Goal: Task Accomplishment & Management: Use online tool/utility

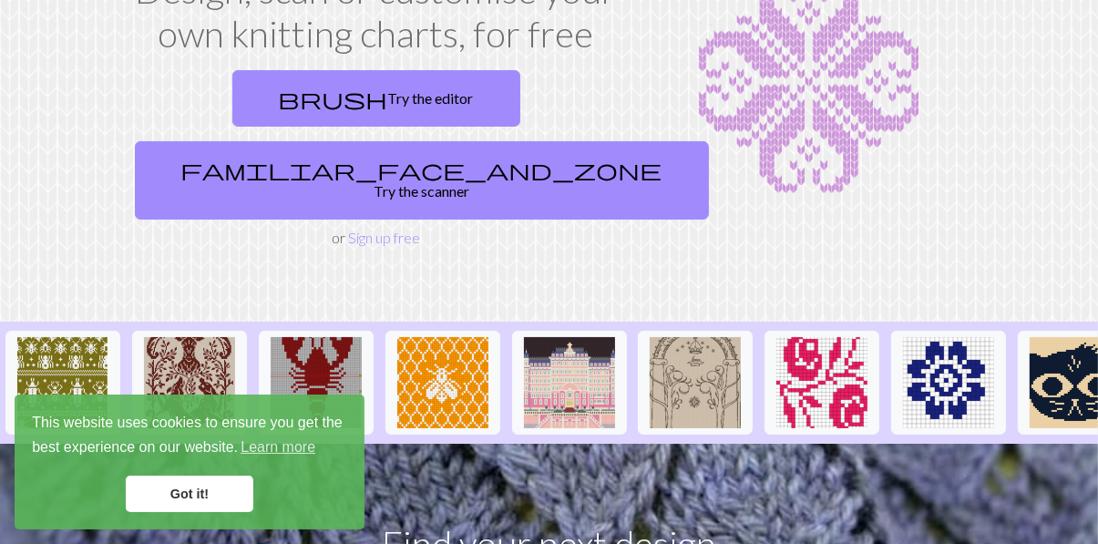
scroll to position [162, 0]
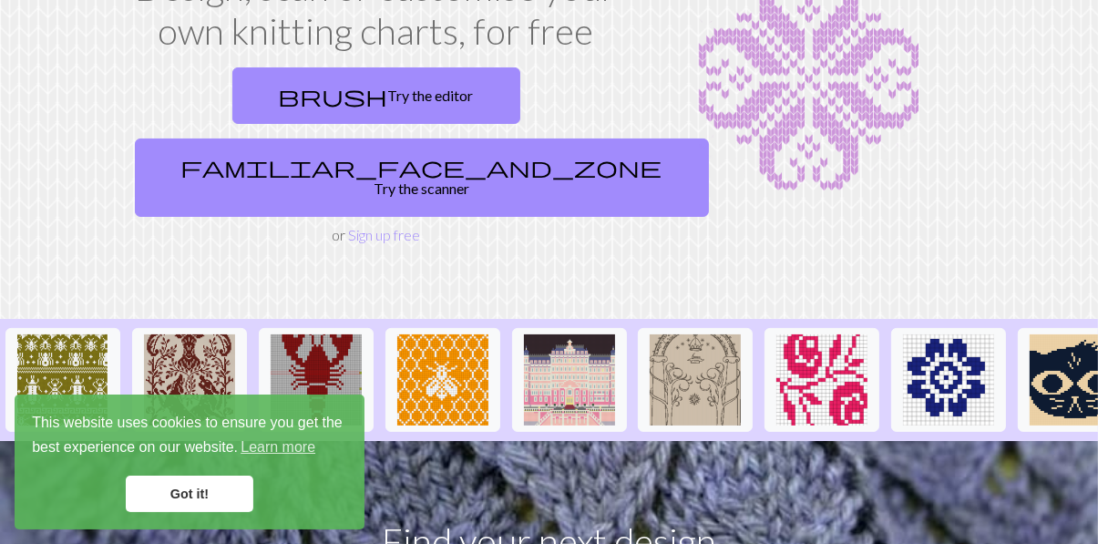
click at [185, 512] on link "Got it!" at bounding box center [190, 494] width 128 height 36
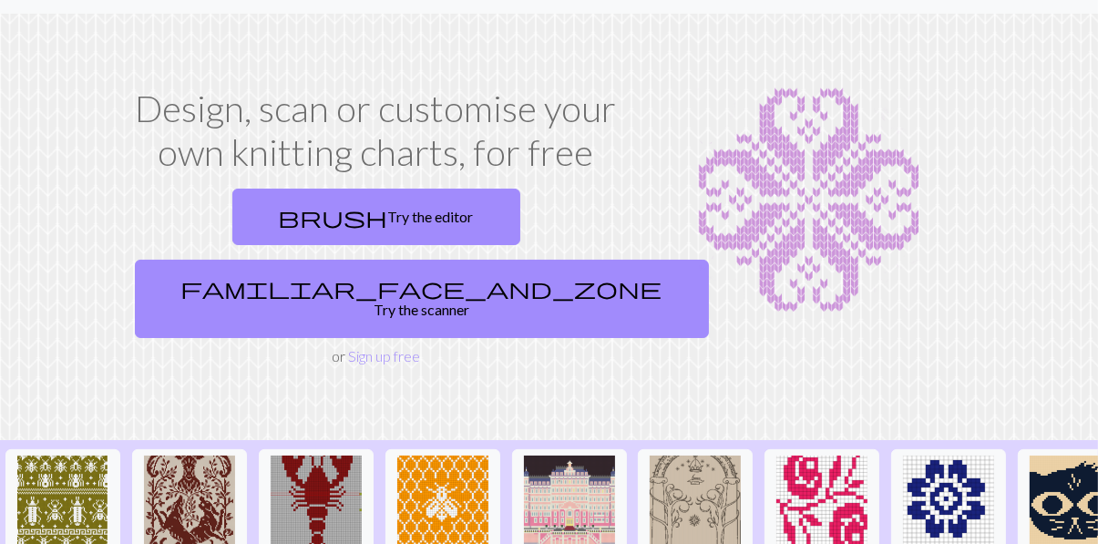
scroll to position [0, 0]
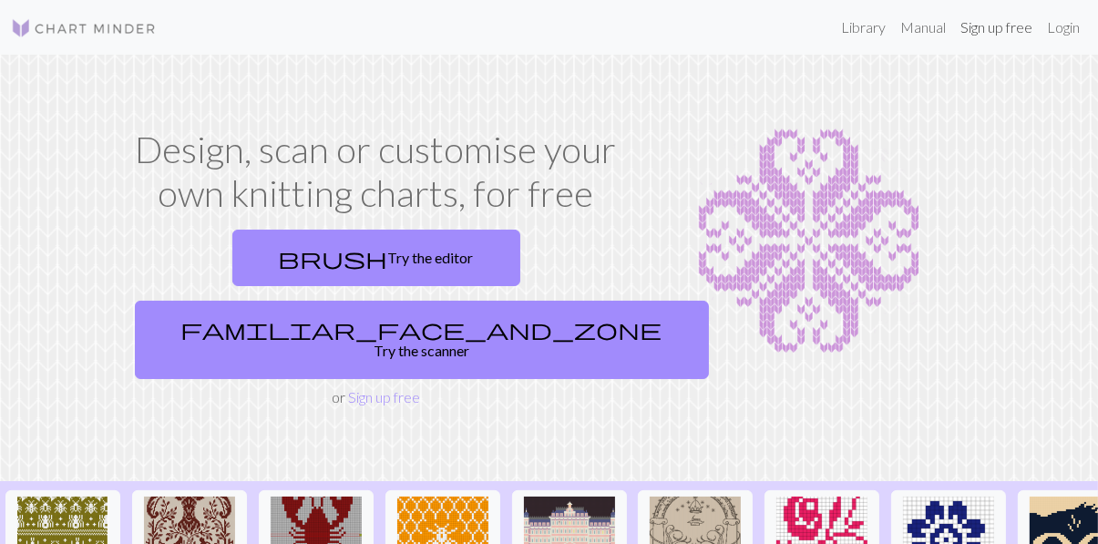
click at [1000, 22] on link "Sign up free" at bounding box center [996, 27] width 87 height 36
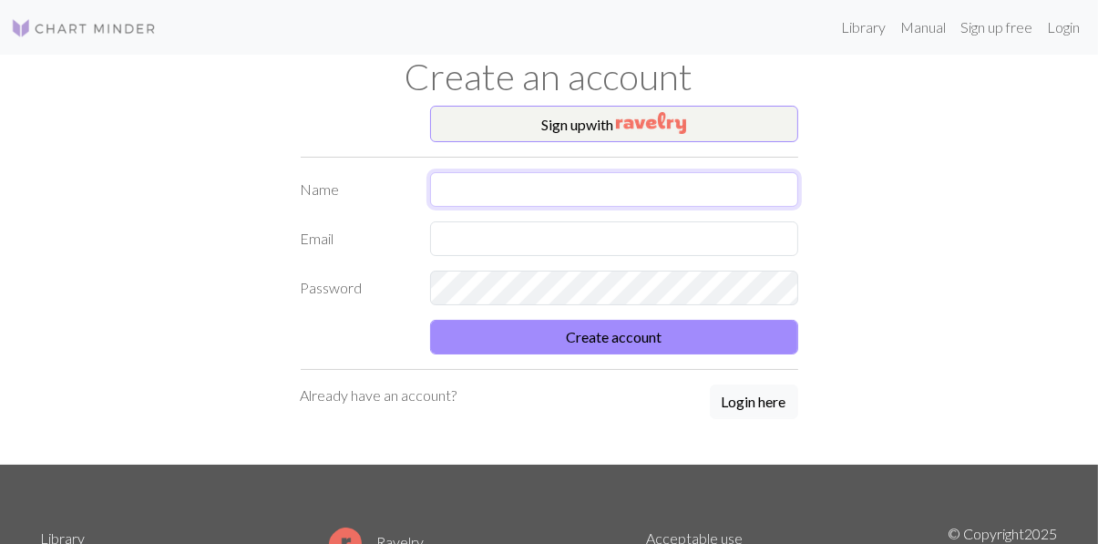
click at [770, 181] on input "text" at bounding box center [614, 189] width 368 height 35
type input "Jovina"
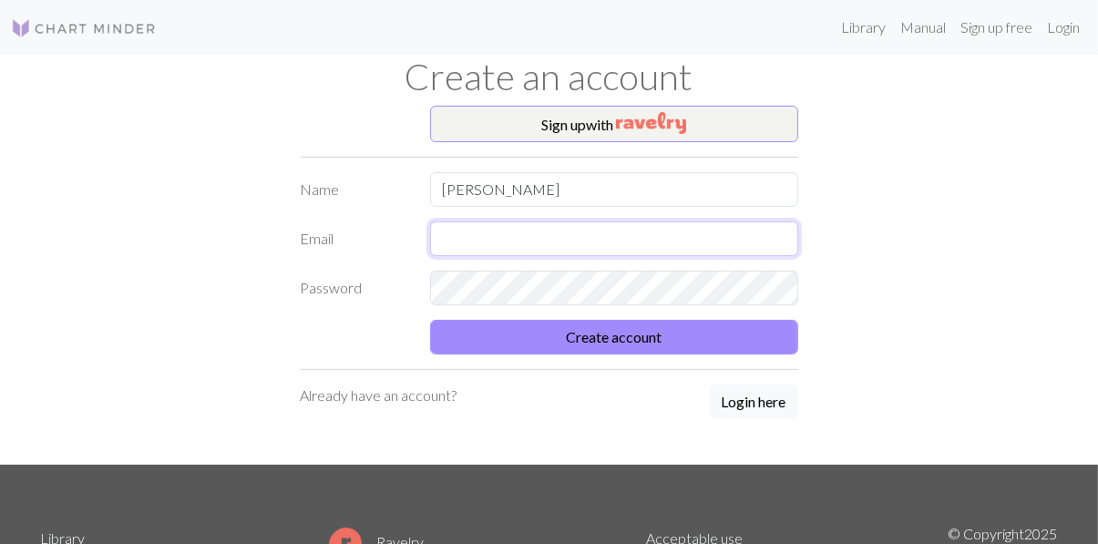
click at [678, 231] on input "text" at bounding box center [614, 238] width 368 height 35
type input "jovinam57@gmail.com"
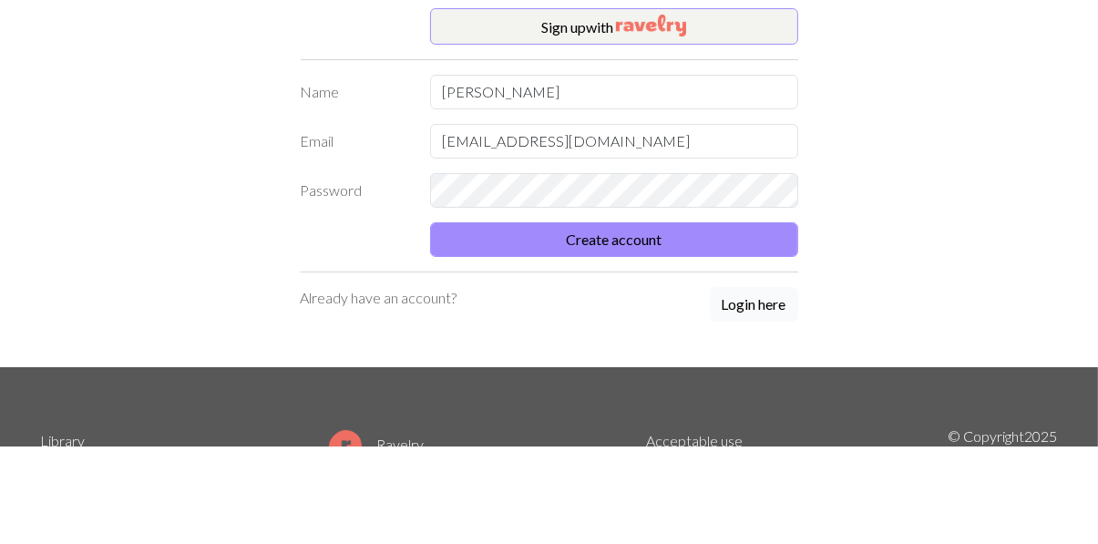
click at [770, 406] on button "Login here" at bounding box center [754, 401] width 88 height 35
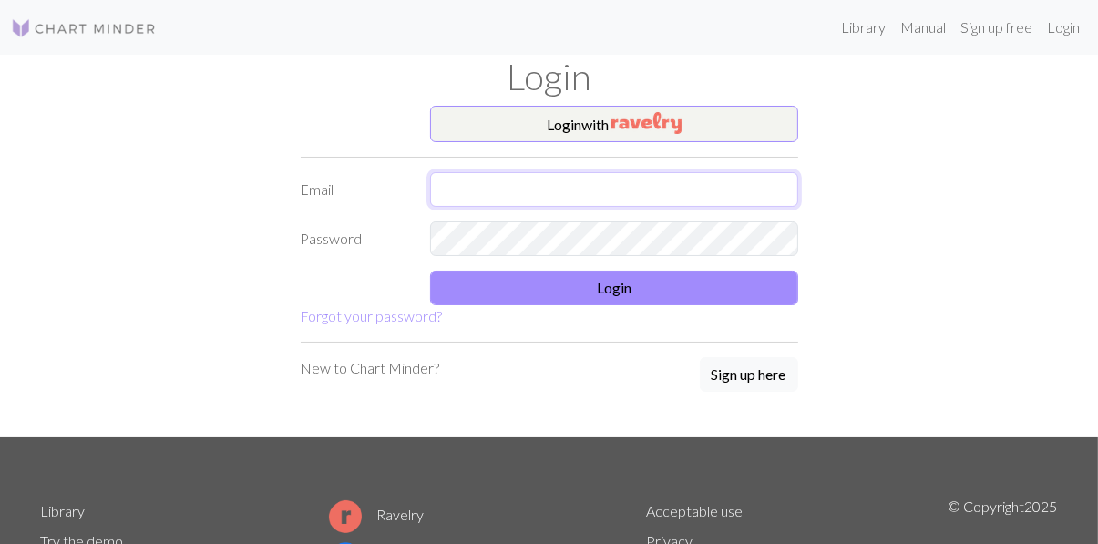
click at [689, 194] on input "text" at bounding box center [614, 189] width 368 height 35
type input "jovinam57@gmail.com"
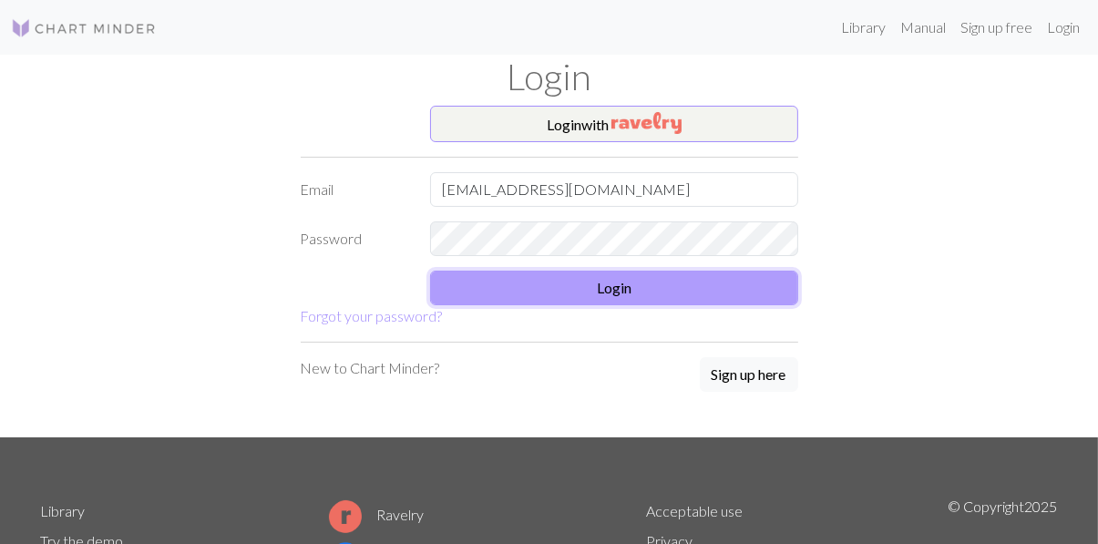
click at [628, 295] on button "Login" at bounding box center [614, 288] width 368 height 35
click at [627, 291] on button "Login" at bounding box center [614, 288] width 368 height 35
click at [619, 294] on button "Login" at bounding box center [614, 288] width 368 height 35
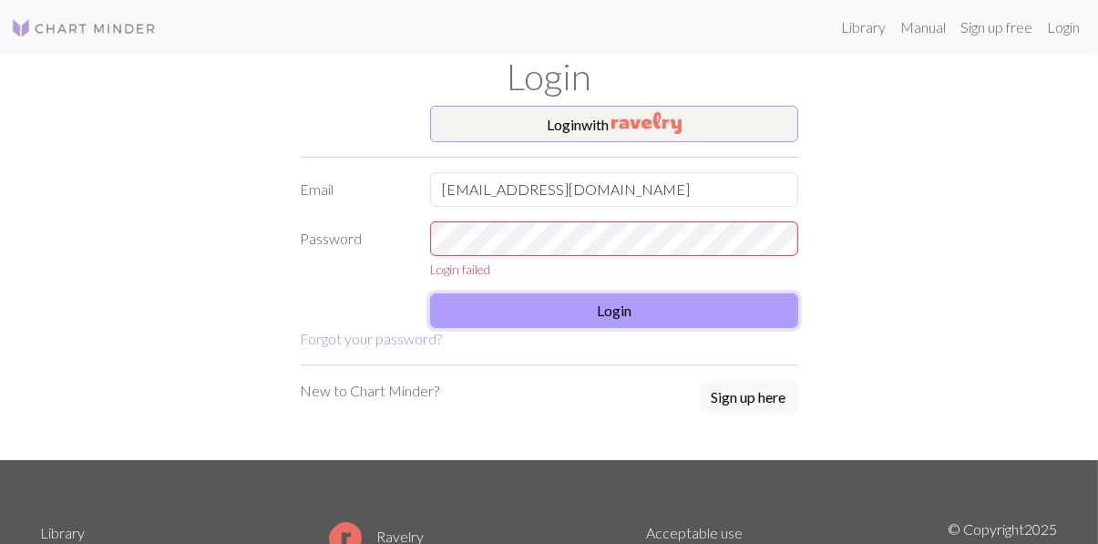
click at [642, 318] on button "Login" at bounding box center [614, 310] width 368 height 35
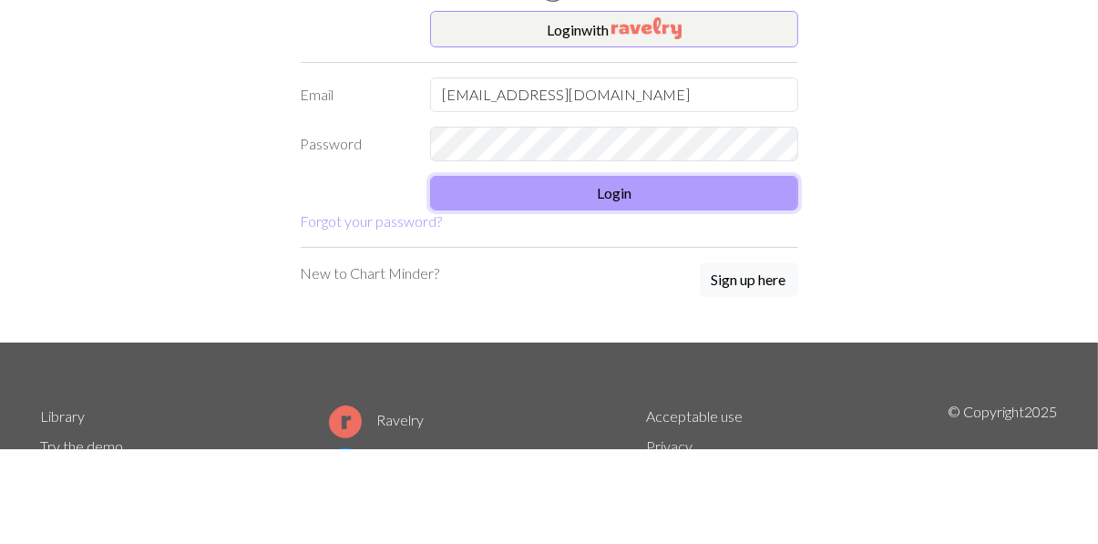
click at [656, 290] on button "Login" at bounding box center [614, 288] width 368 height 35
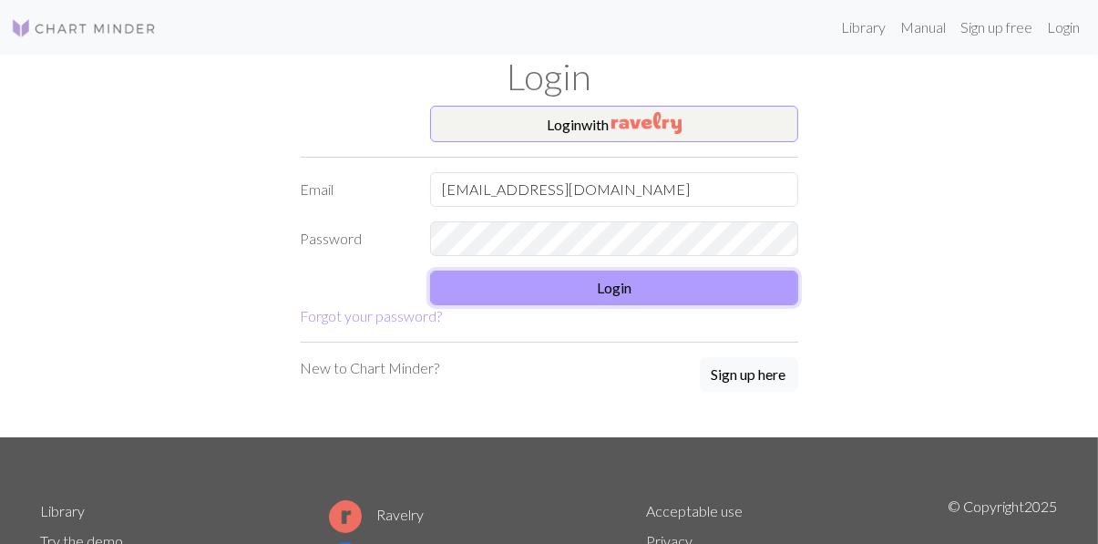
click at [624, 292] on button "Login" at bounding box center [614, 288] width 368 height 35
click at [627, 289] on button "Login" at bounding box center [614, 288] width 368 height 35
click at [624, 290] on button "Login" at bounding box center [614, 288] width 368 height 35
click at [629, 292] on button "Login" at bounding box center [614, 288] width 368 height 35
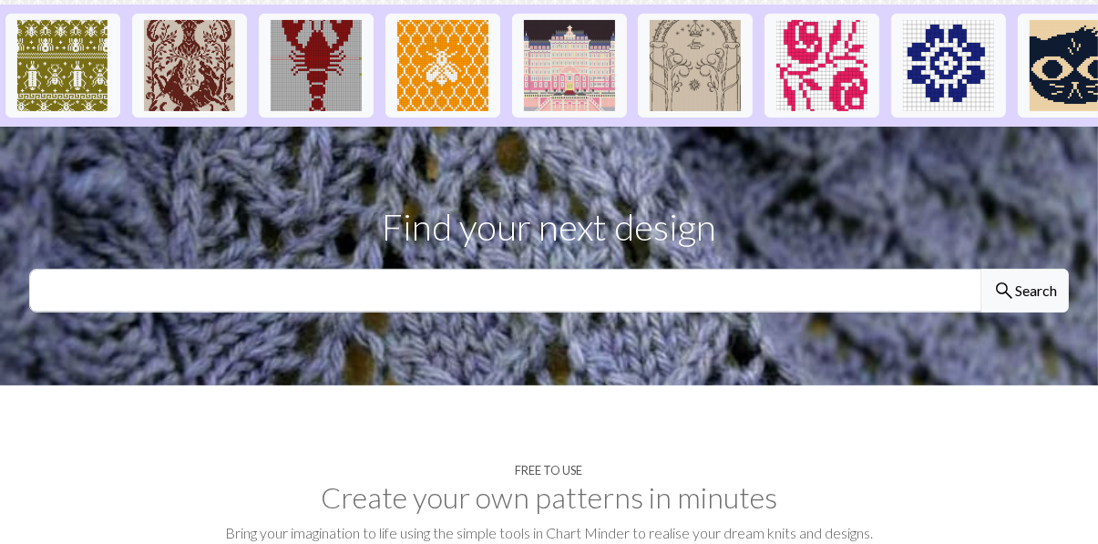
scroll to position [481, 0]
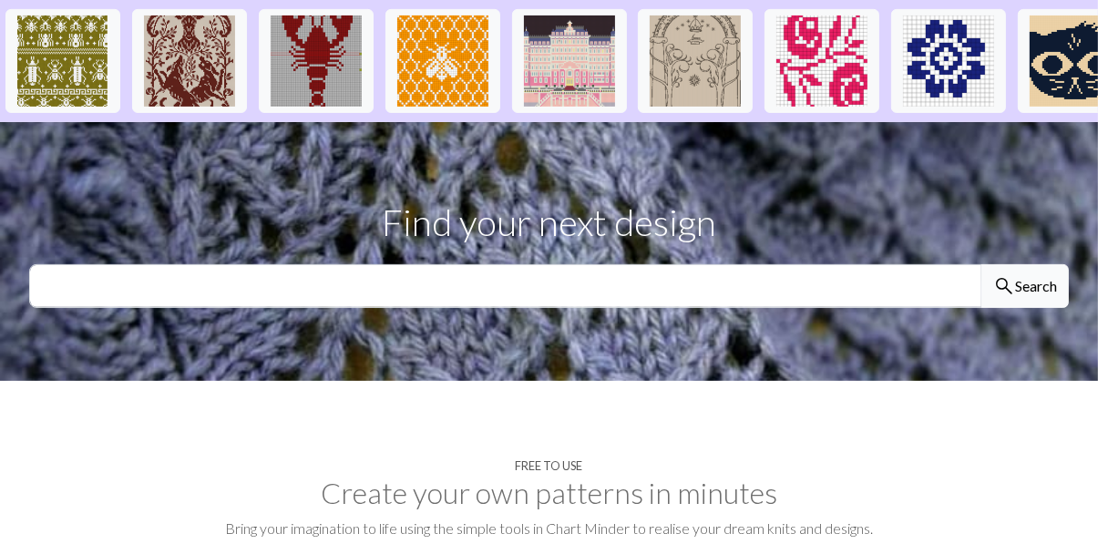
click at [1040, 264] on button "search Search" at bounding box center [1024, 286] width 87 height 44
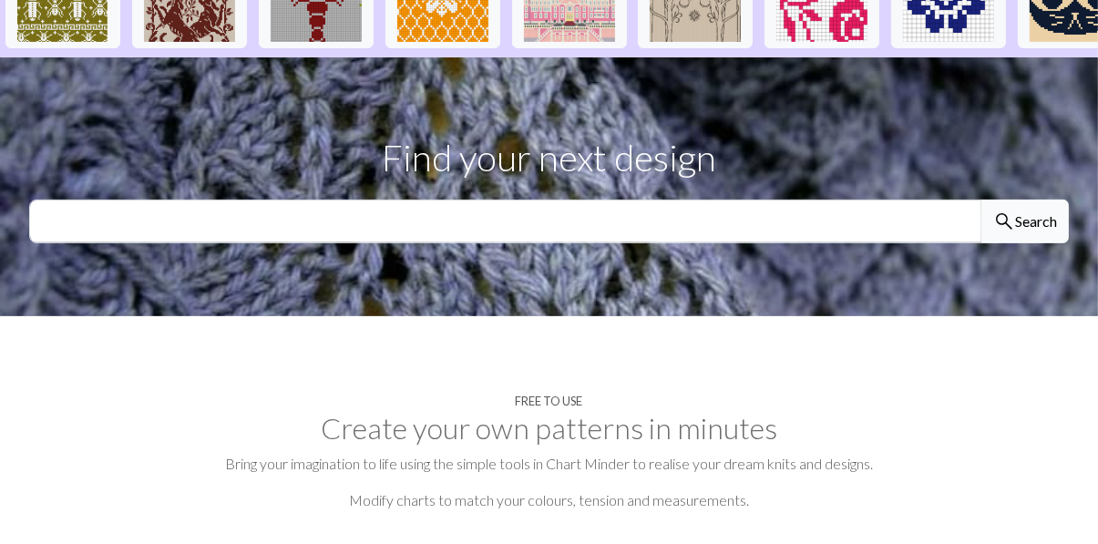
scroll to position [559, 0]
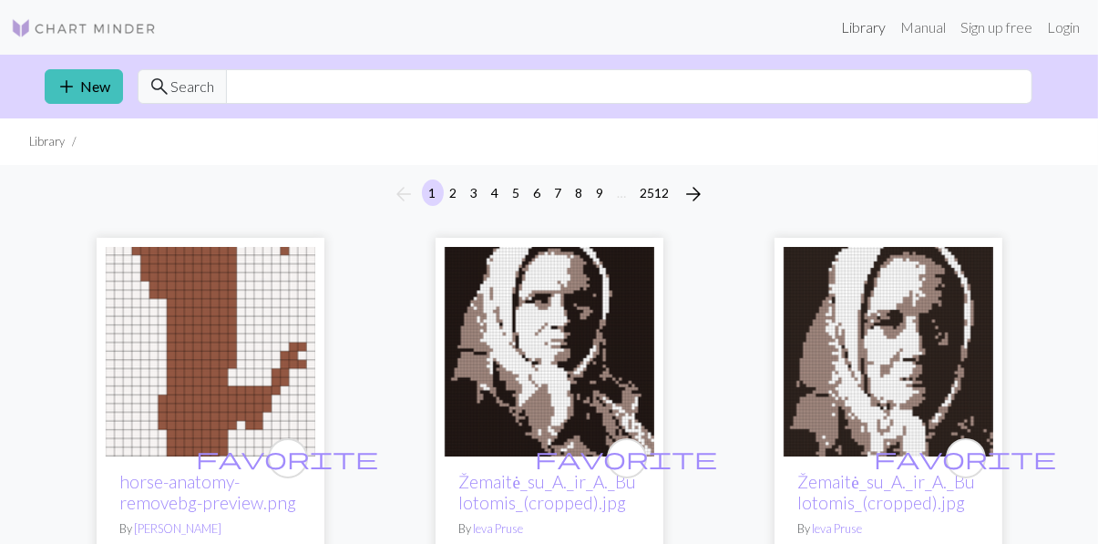
click at [866, 27] on link "Library" at bounding box center [863, 27] width 59 height 36
click at [856, 24] on link "Library" at bounding box center [863, 27] width 59 height 36
click at [78, 86] on link "add New" at bounding box center [84, 86] width 78 height 35
click at [1063, 26] on link "Login" at bounding box center [1063, 27] width 47 height 36
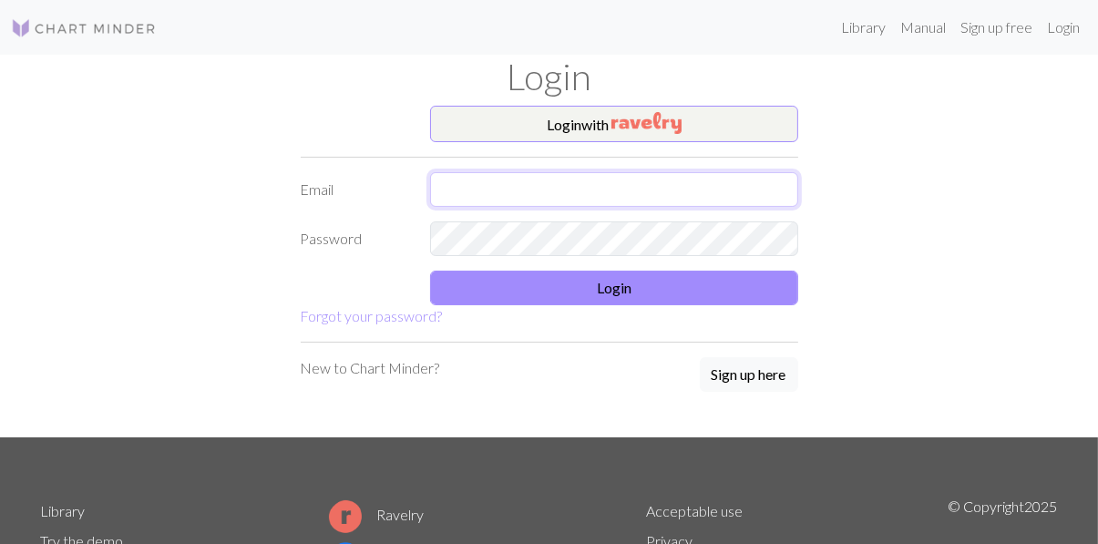
click at [659, 179] on input "text" at bounding box center [614, 189] width 368 height 35
type input "jovinam57@gmail.com"
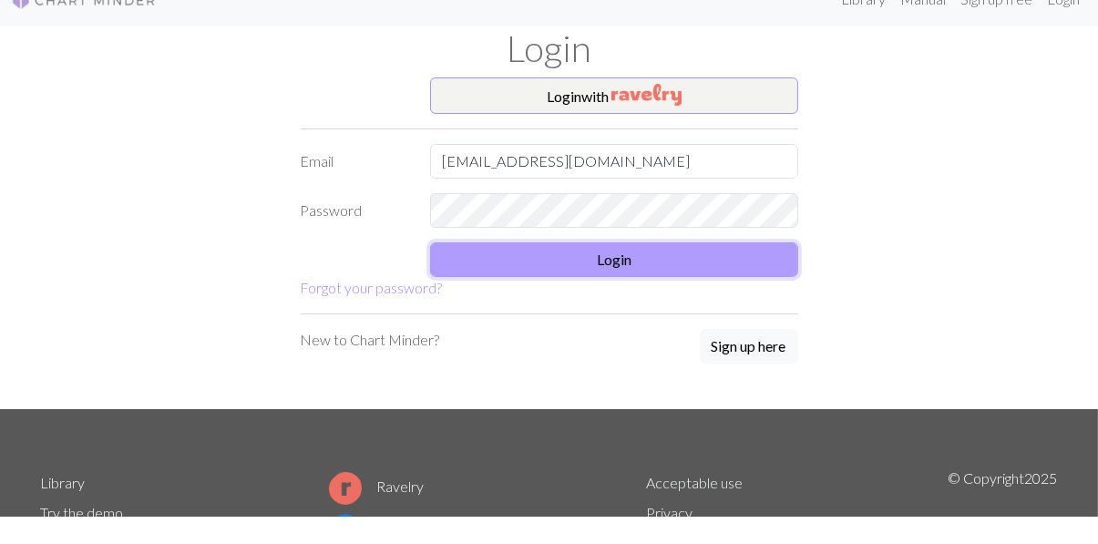
click at [620, 290] on button "Login" at bounding box center [614, 288] width 368 height 35
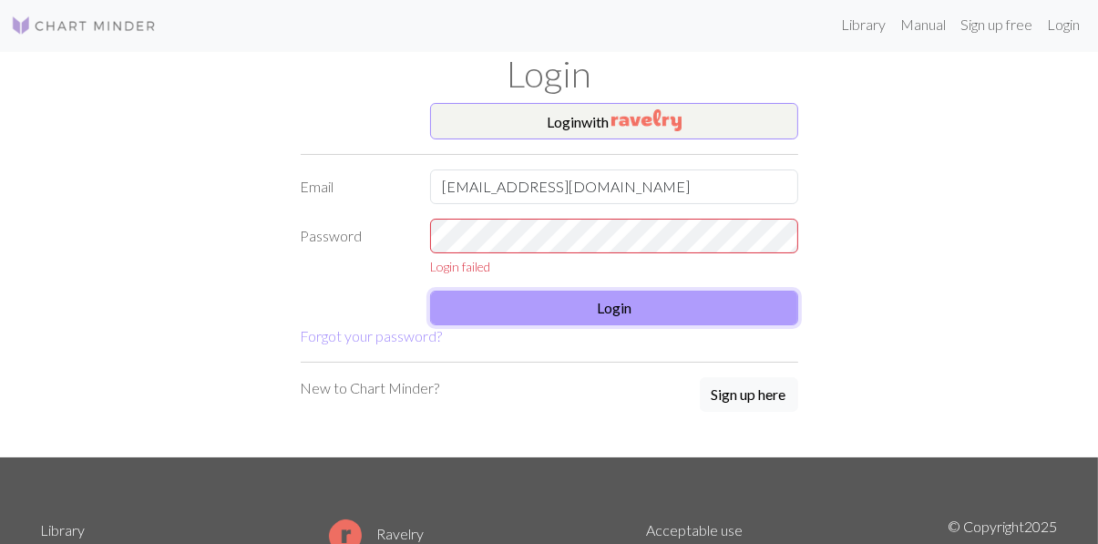
scroll to position [3, 0]
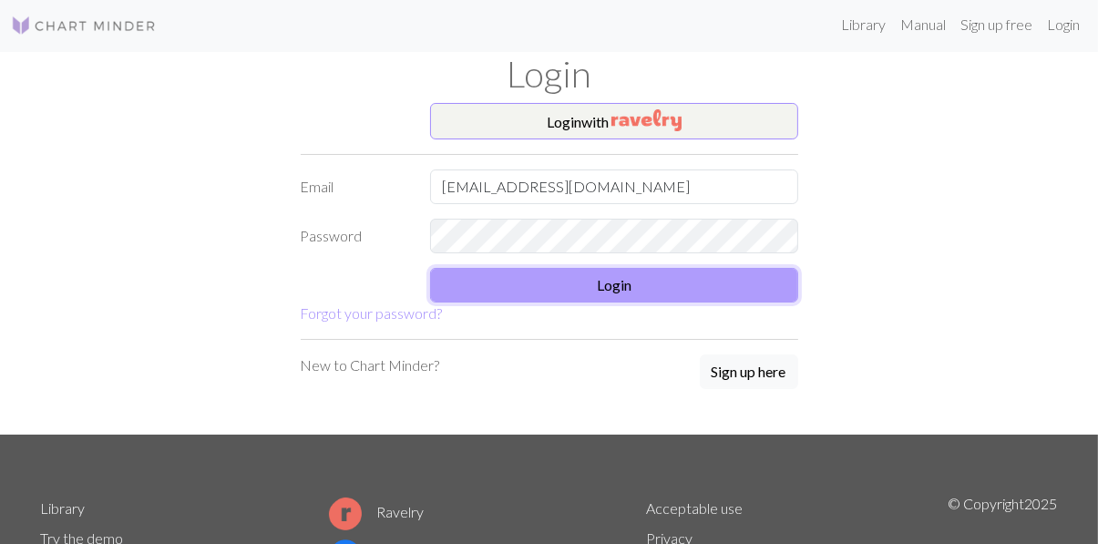
click at [621, 291] on button "Login" at bounding box center [614, 285] width 368 height 35
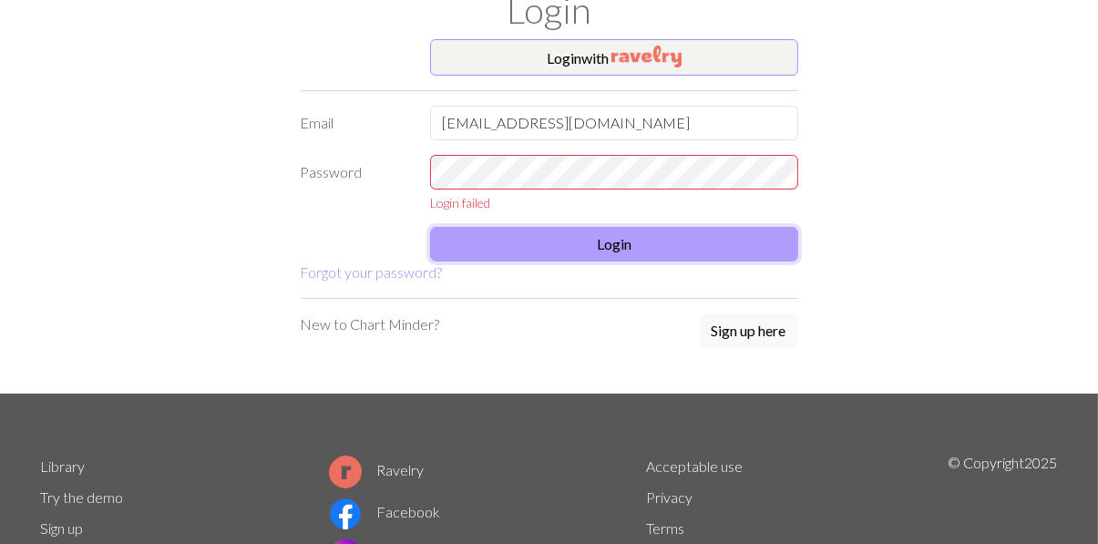
scroll to position [79, 0]
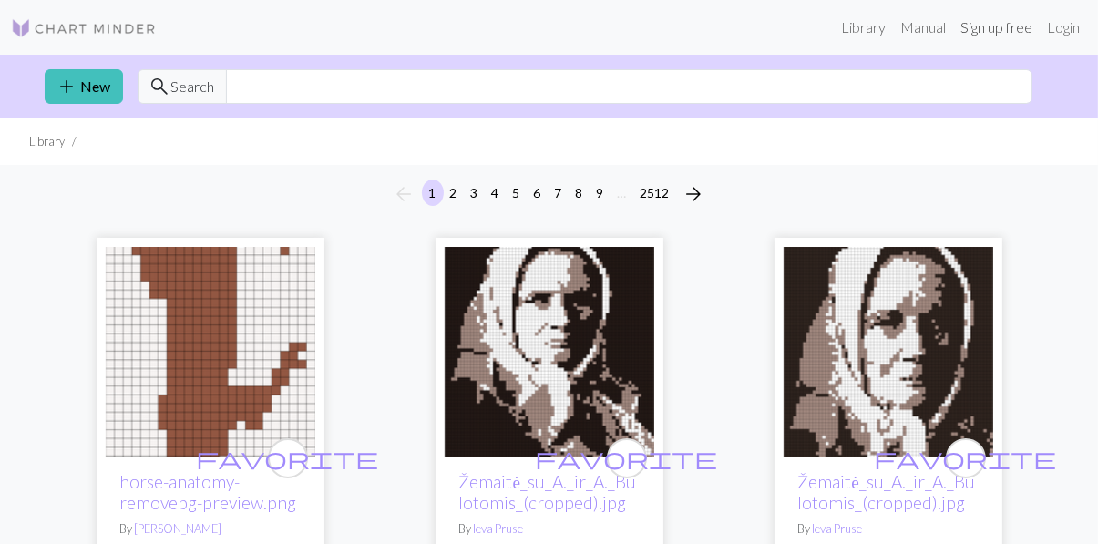
click at [996, 25] on link "Sign up free" at bounding box center [996, 27] width 87 height 36
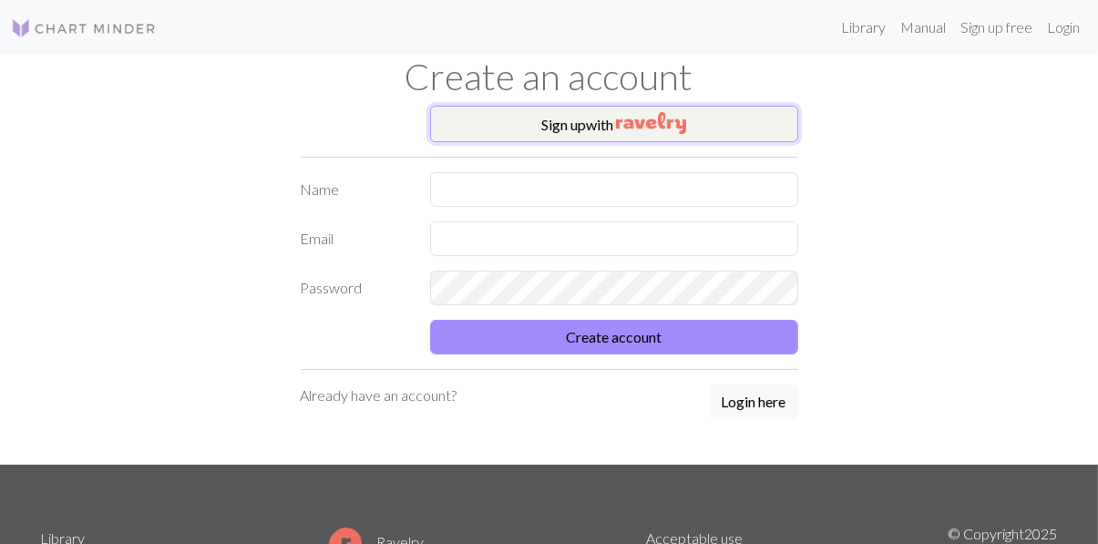
click at [656, 116] on img "button" at bounding box center [651, 123] width 70 height 22
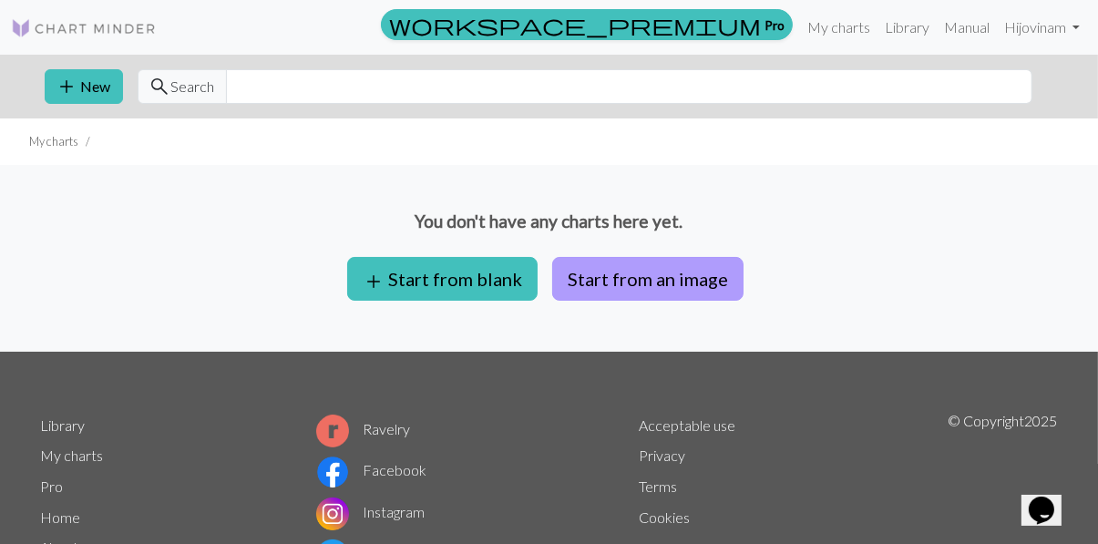
click at [665, 276] on button "Start from an image" at bounding box center [647, 279] width 191 height 44
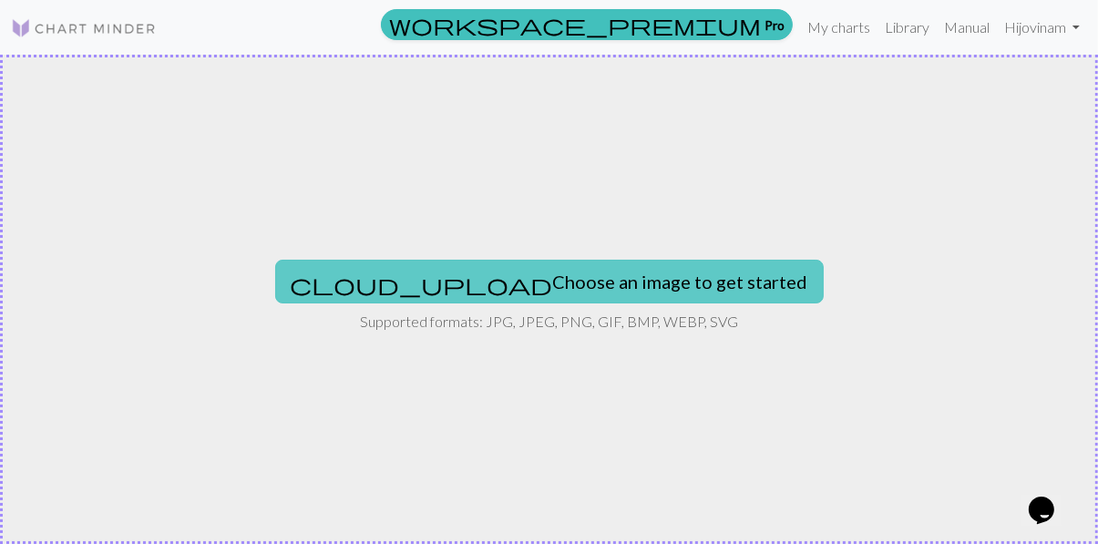
click at [573, 286] on button "cloud_upload Choose an image to get started" at bounding box center [549, 282] width 548 height 44
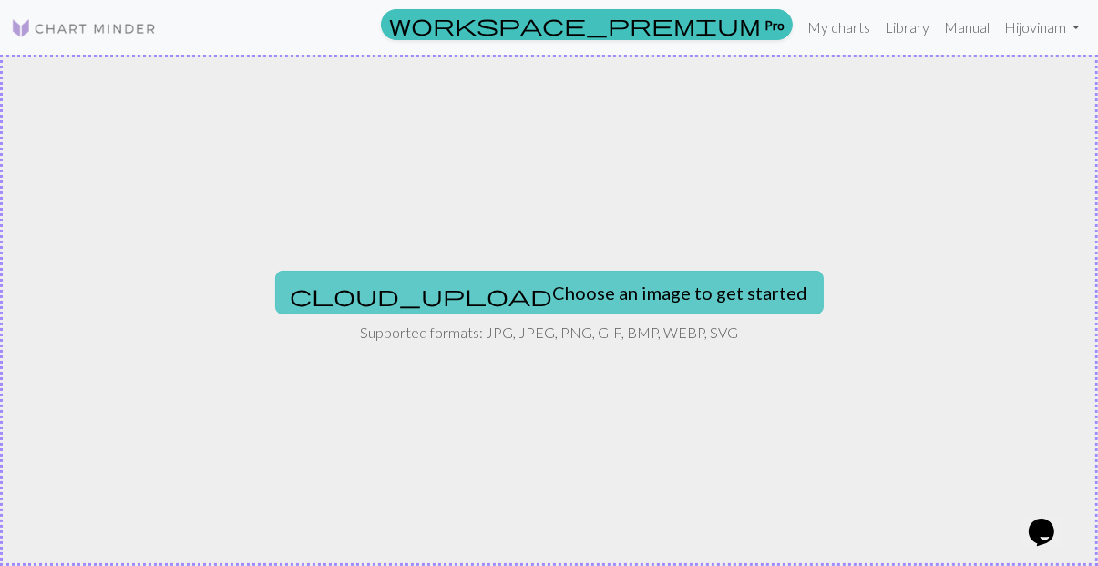
type input "C:\fakepath\461939051_10221232728886169_4059702123506034994_n.jpg"
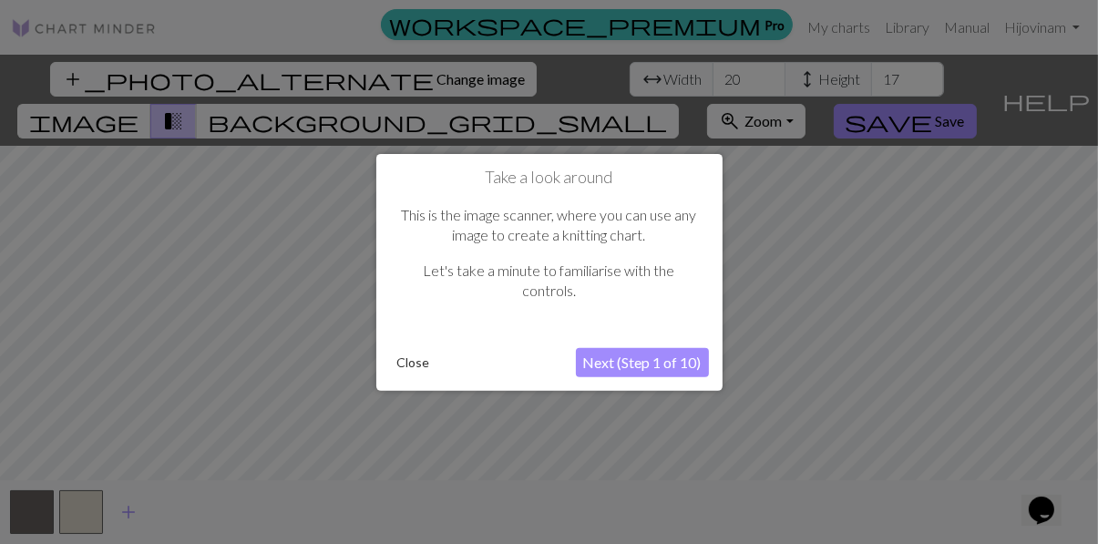
click at [661, 371] on button "Next (Step 1 of 10)" at bounding box center [642, 362] width 133 height 29
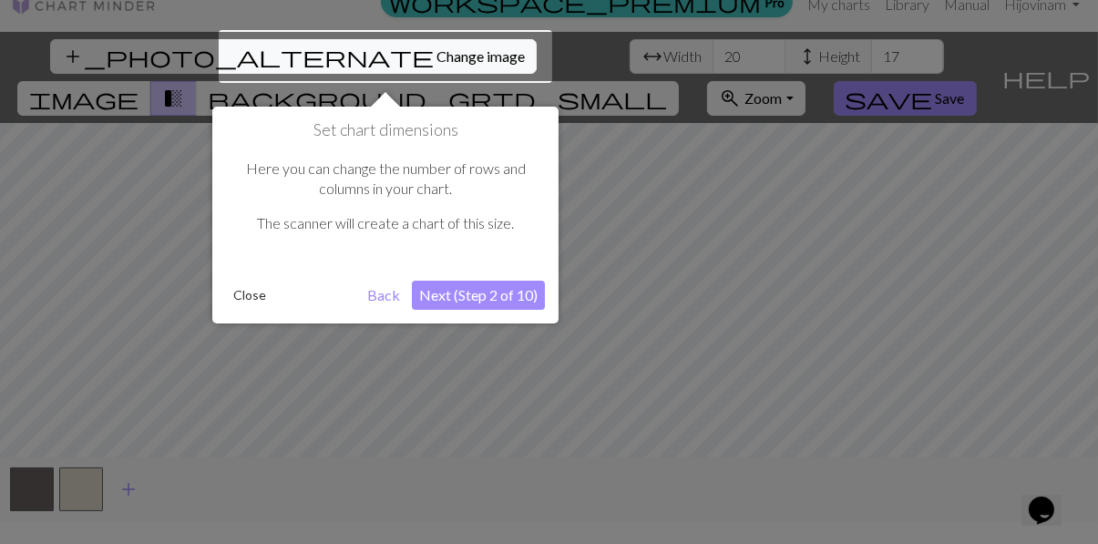
scroll to position [34, 0]
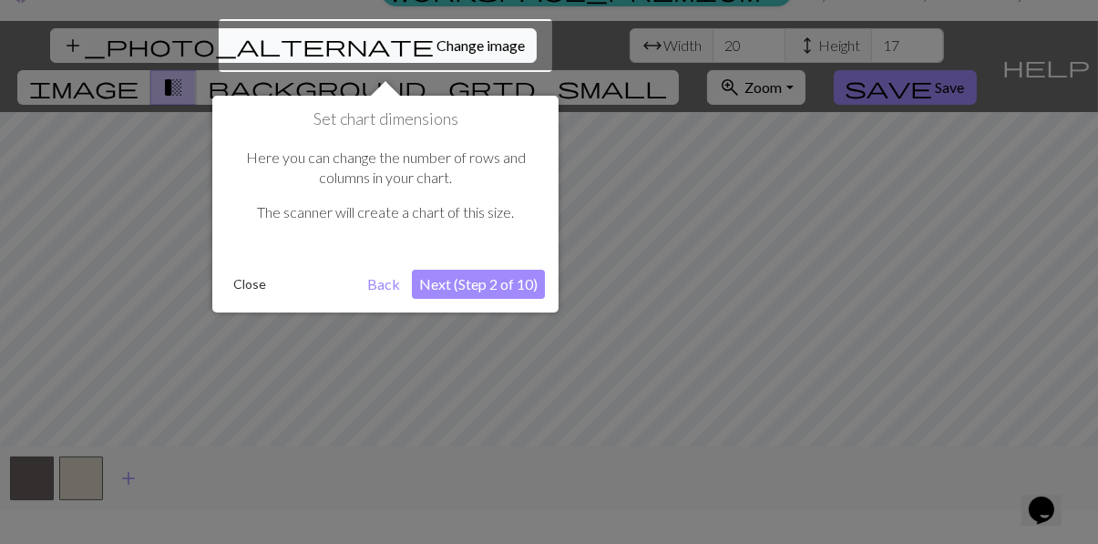
click at [514, 277] on button "Next (Step 2 of 10)" at bounding box center [478, 284] width 133 height 29
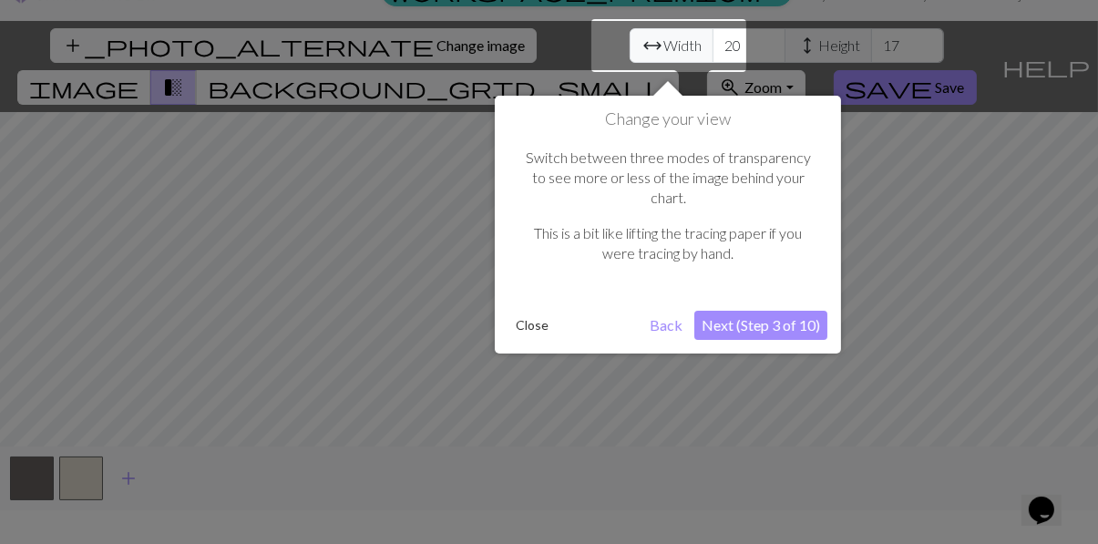
click at [664, 311] on button "Back" at bounding box center [665, 325] width 47 height 29
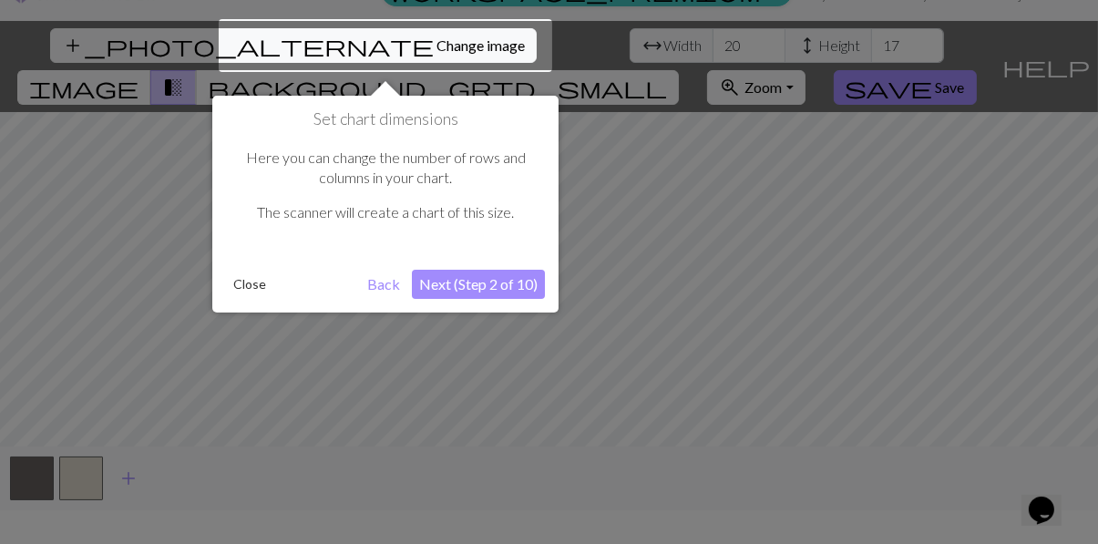
click at [252, 47] on div at bounding box center [385, 45] width 333 height 53
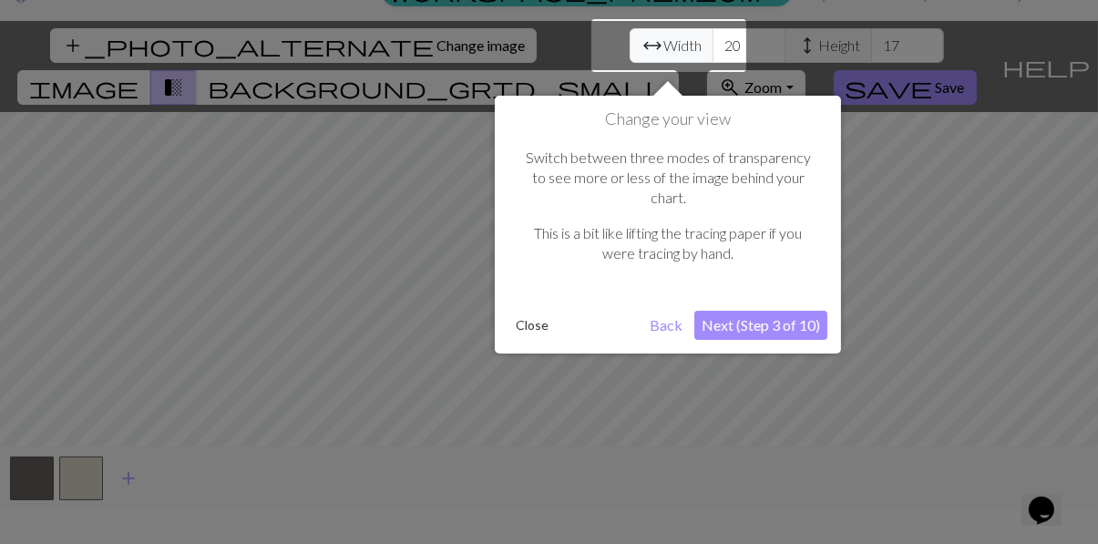
click at [262, 56] on div at bounding box center [549, 276] width 1098 height 620
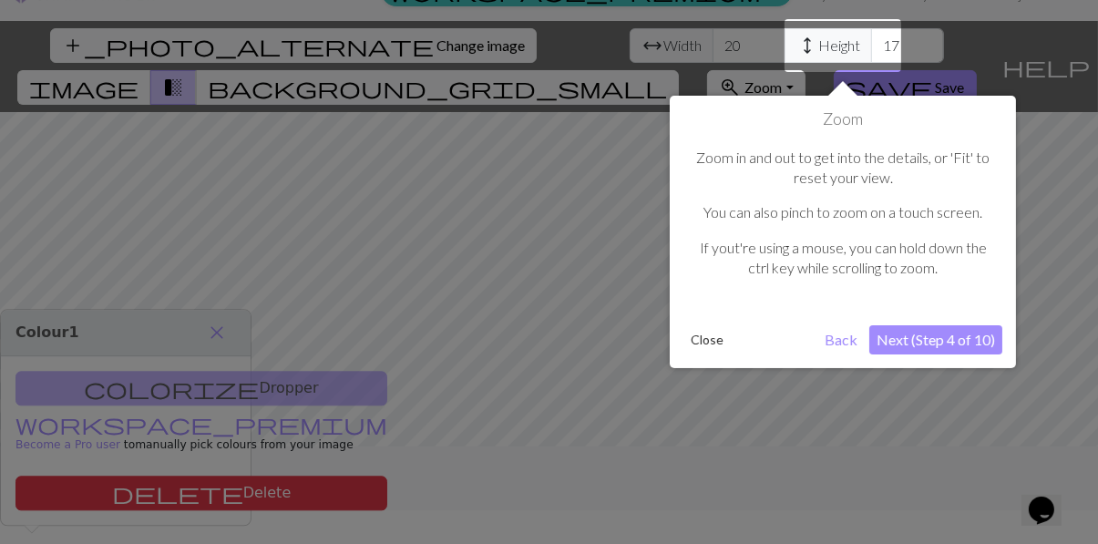
click at [844, 343] on button "Back" at bounding box center [840, 339] width 47 height 29
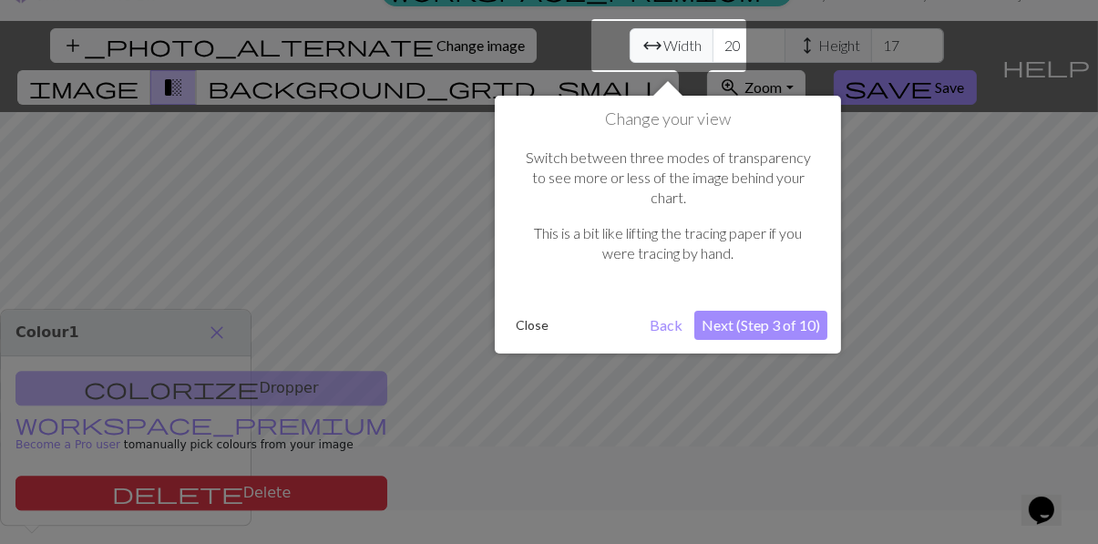
click at [661, 311] on button "Back" at bounding box center [665, 325] width 47 height 29
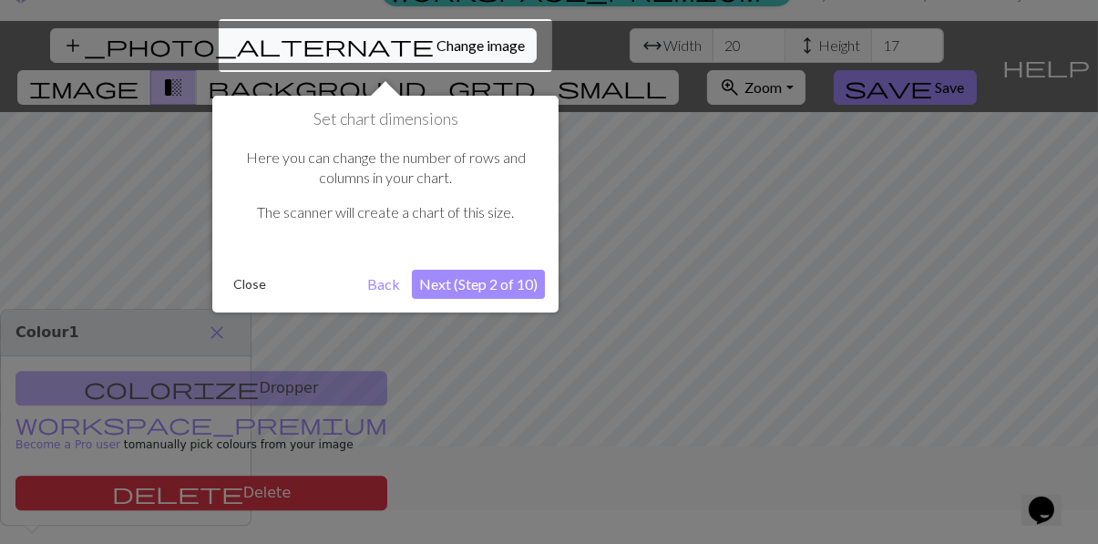
click at [389, 286] on button "Back" at bounding box center [383, 284] width 47 height 29
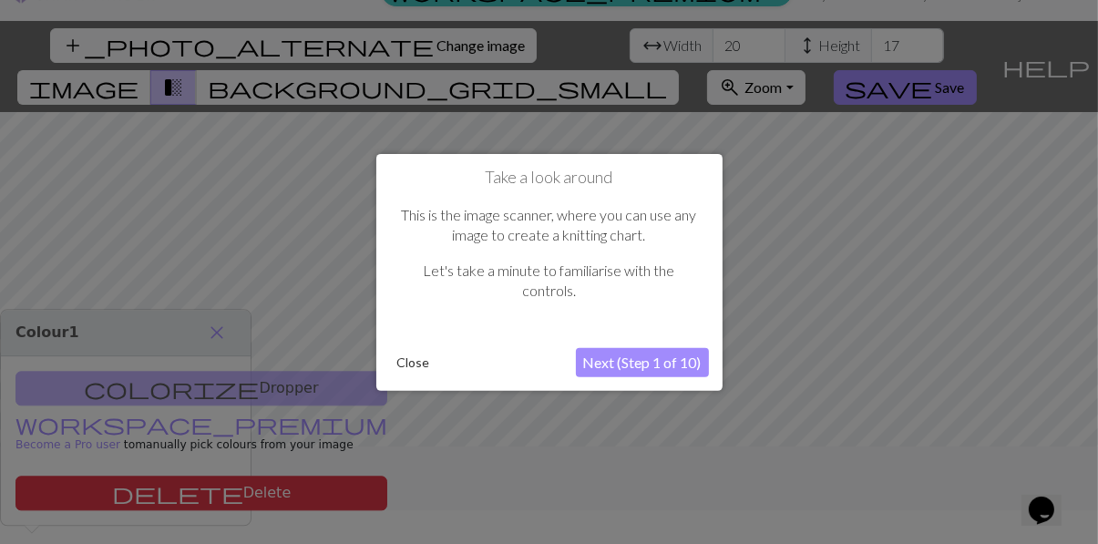
click at [408, 365] on button "Close" at bounding box center [413, 362] width 47 height 27
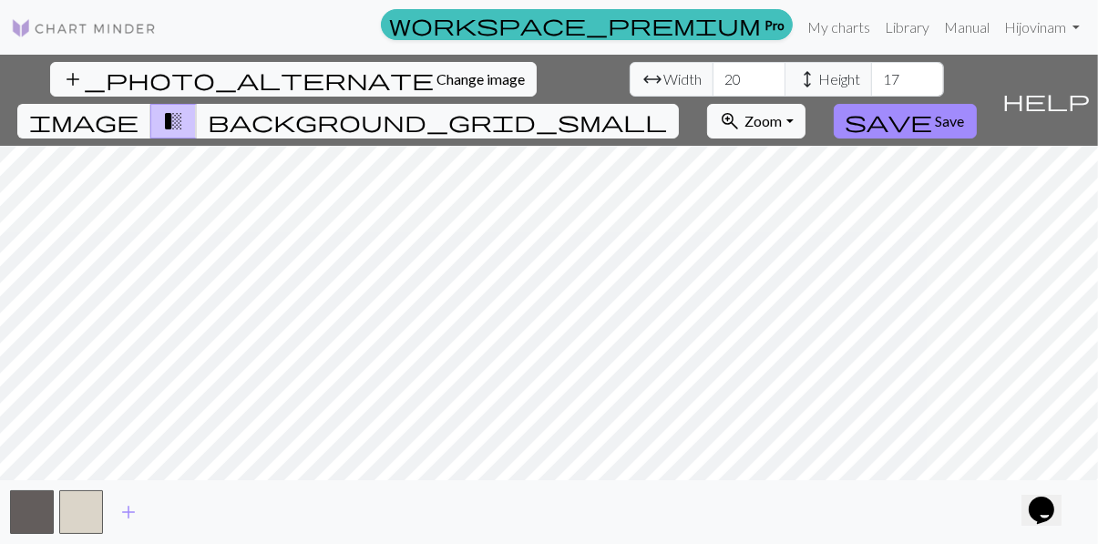
click at [663, 68] on span "Width" at bounding box center [682, 79] width 38 height 22
click at [138, 108] on span "image" at bounding box center [83, 121] width 109 height 26
click at [184, 108] on span "transition_fade" at bounding box center [173, 121] width 22 height 26
click at [667, 108] on span "background_grid_small" at bounding box center [437, 121] width 459 height 26
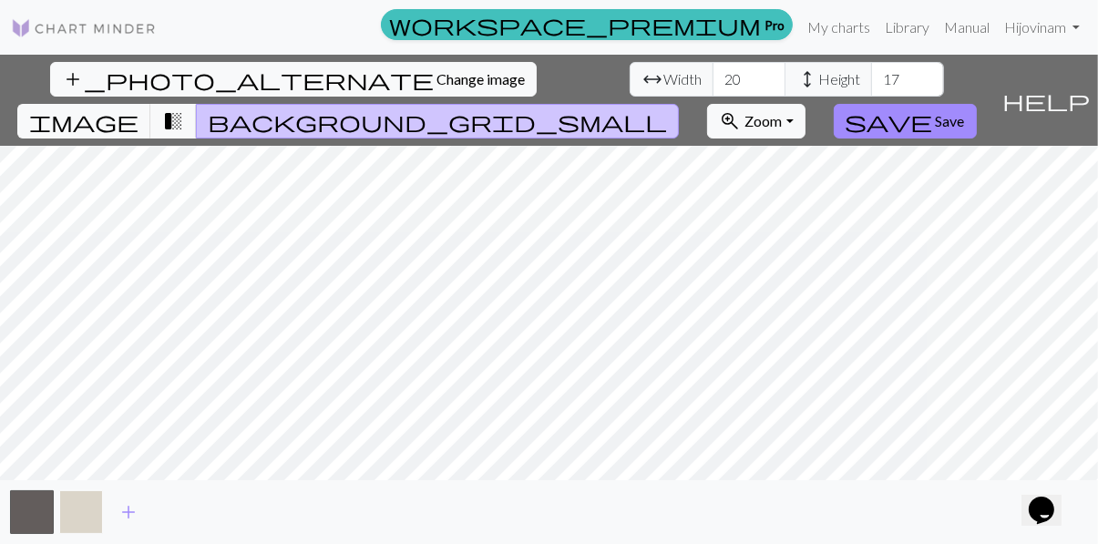
click at [76, 534] on button "button" at bounding box center [81, 512] width 44 height 44
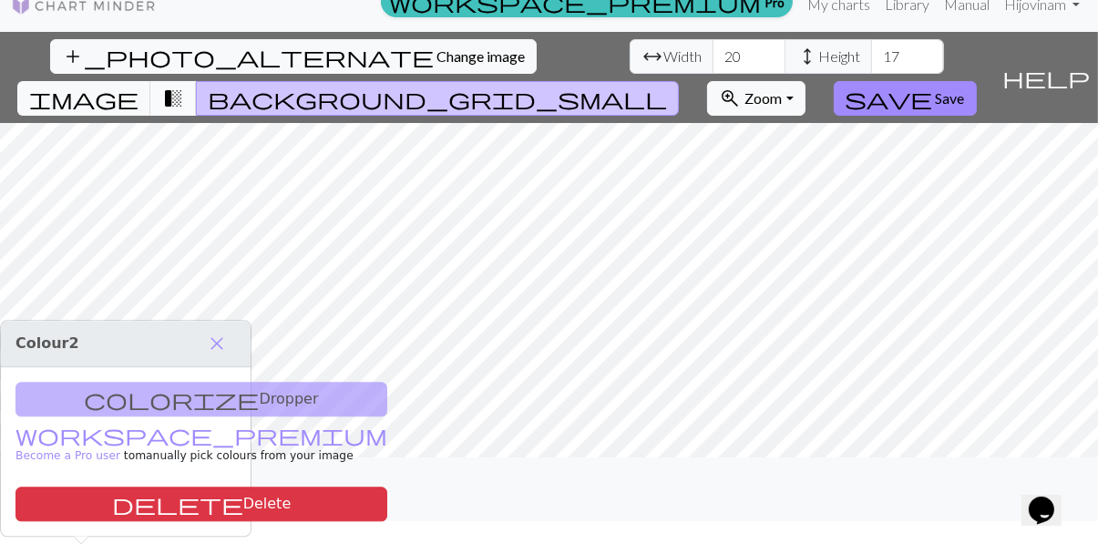
click at [184, 86] on span "transition_fade" at bounding box center [173, 99] width 22 height 26
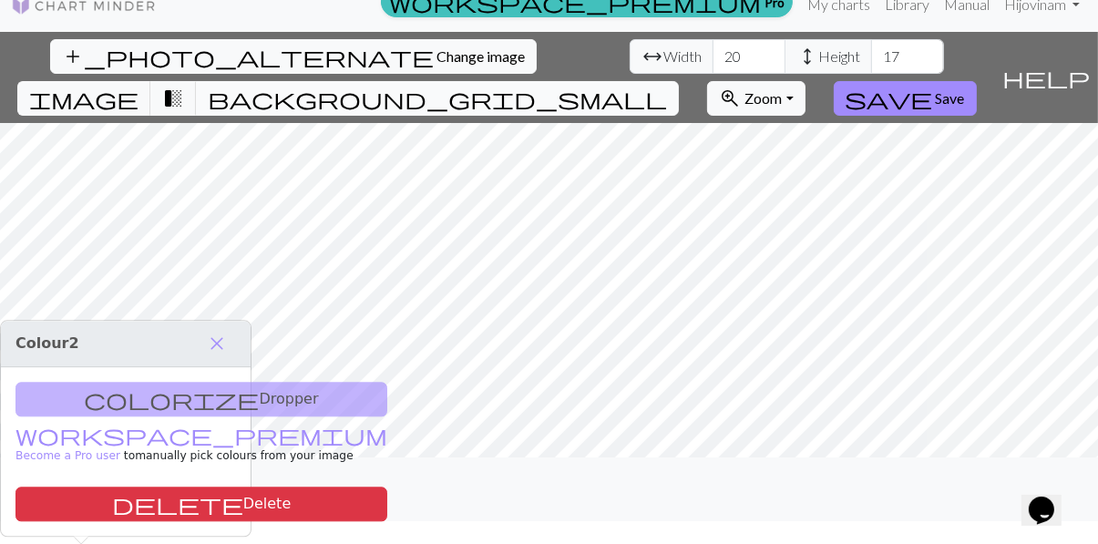
click at [667, 86] on span "background_grid_small" at bounding box center [437, 99] width 459 height 26
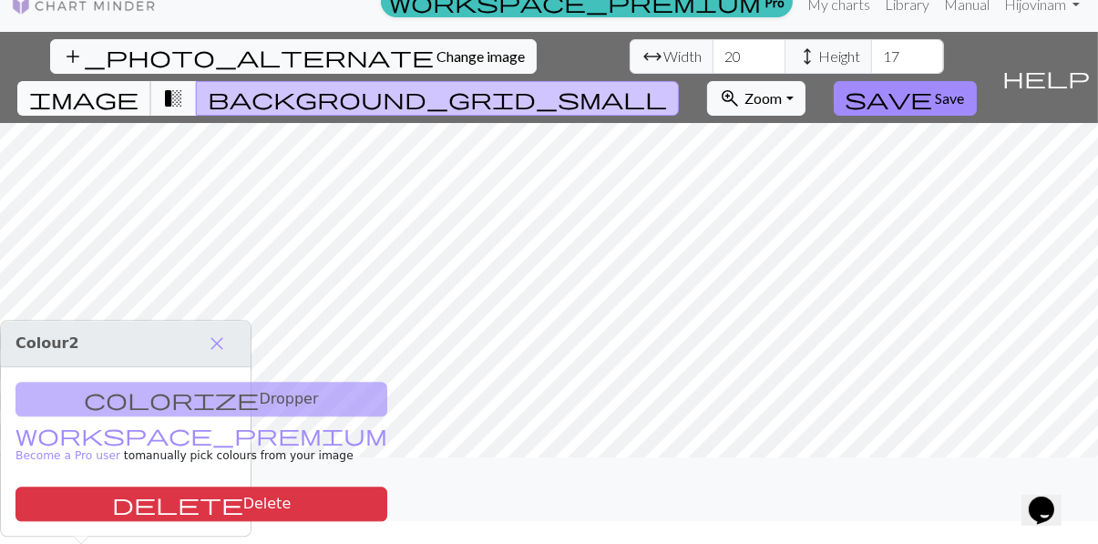
click at [138, 86] on span "image" at bounding box center [83, 99] width 109 height 26
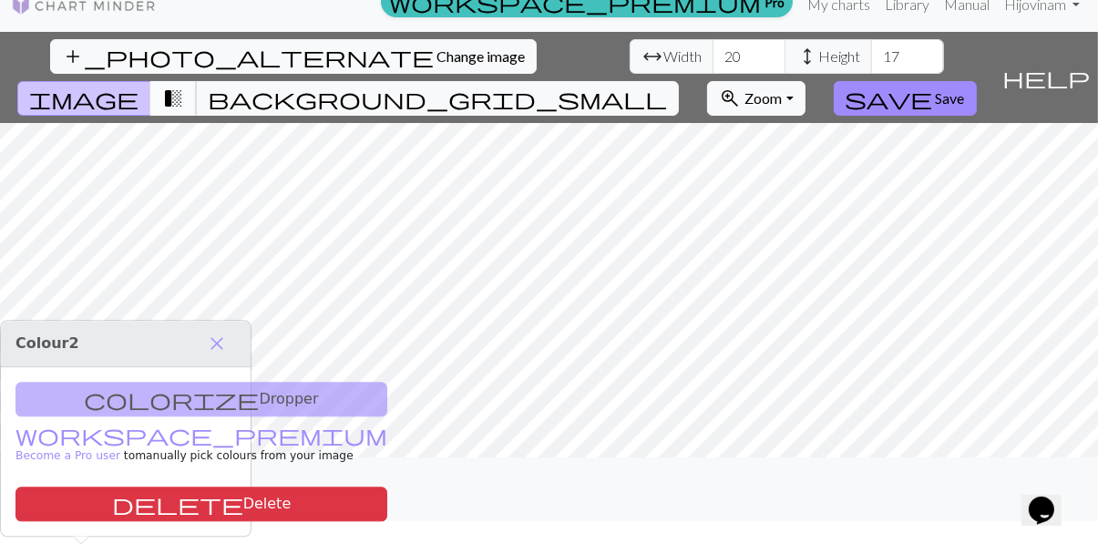
click at [184, 86] on span "transition_fade" at bounding box center [173, 99] width 22 height 26
click at [641, 46] on span "arrow_range" at bounding box center [652, 57] width 22 height 26
click at [796, 48] on span "height" at bounding box center [807, 57] width 22 height 26
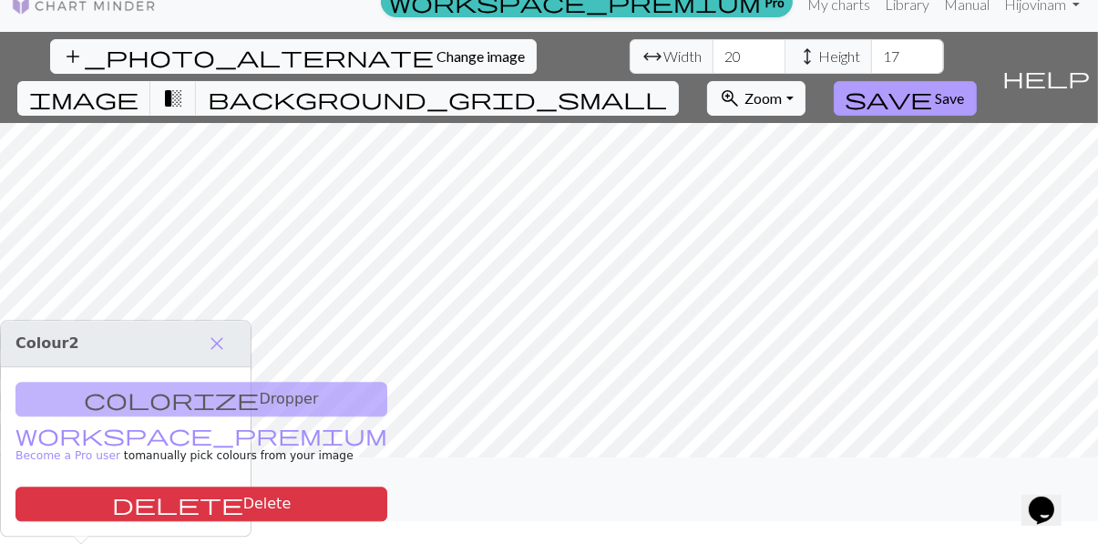
click at [965, 89] on span "Save" at bounding box center [950, 97] width 29 height 17
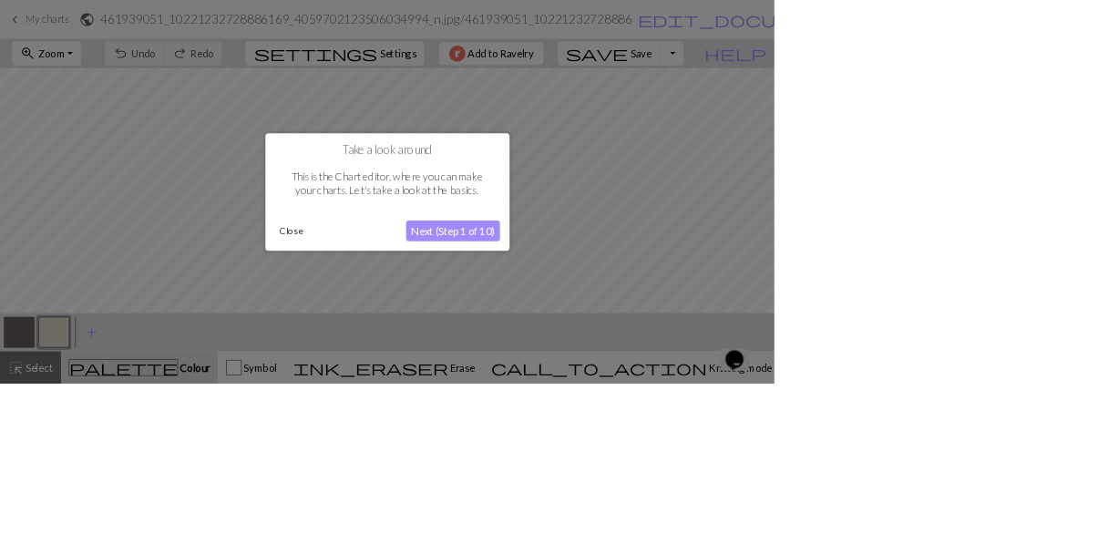
click at [709, 342] on button "Next (Step 1 of 10)" at bounding box center [642, 327] width 133 height 29
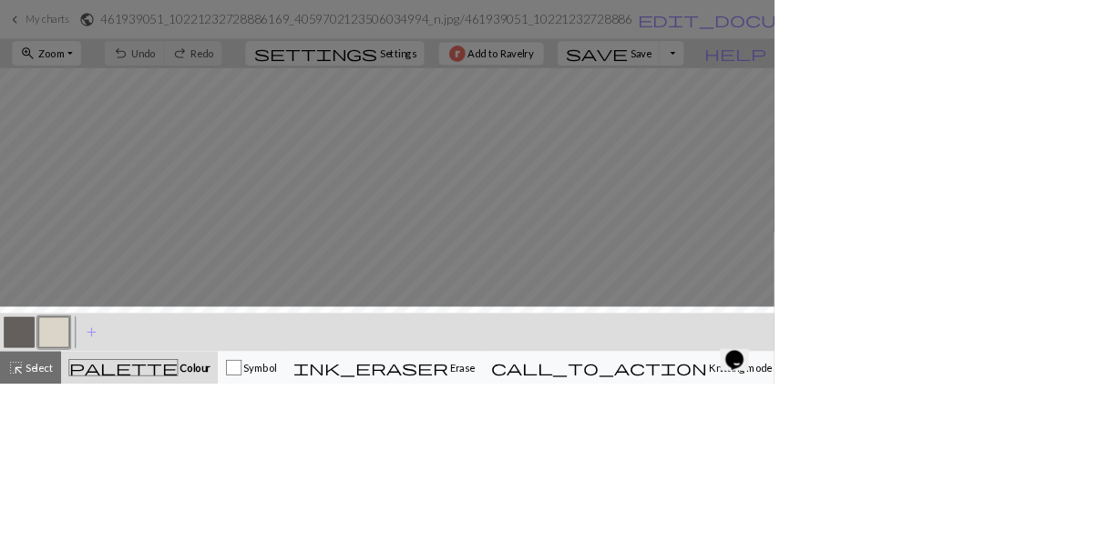
click at [216, 521] on div at bounding box center [549, 494] width 1116 height 118
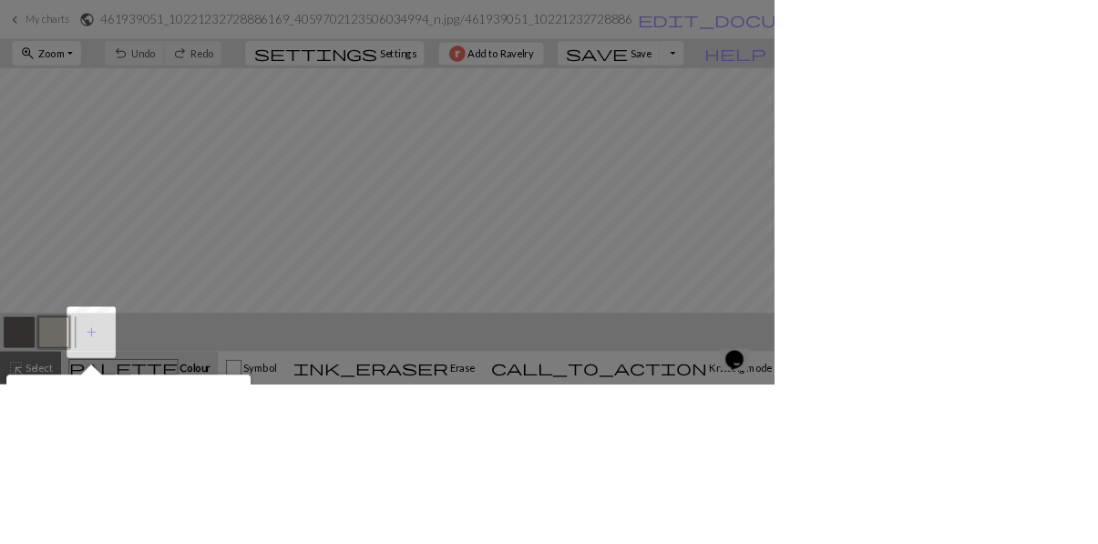
click at [108, 475] on div at bounding box center [549, 386] width 1098 height 772
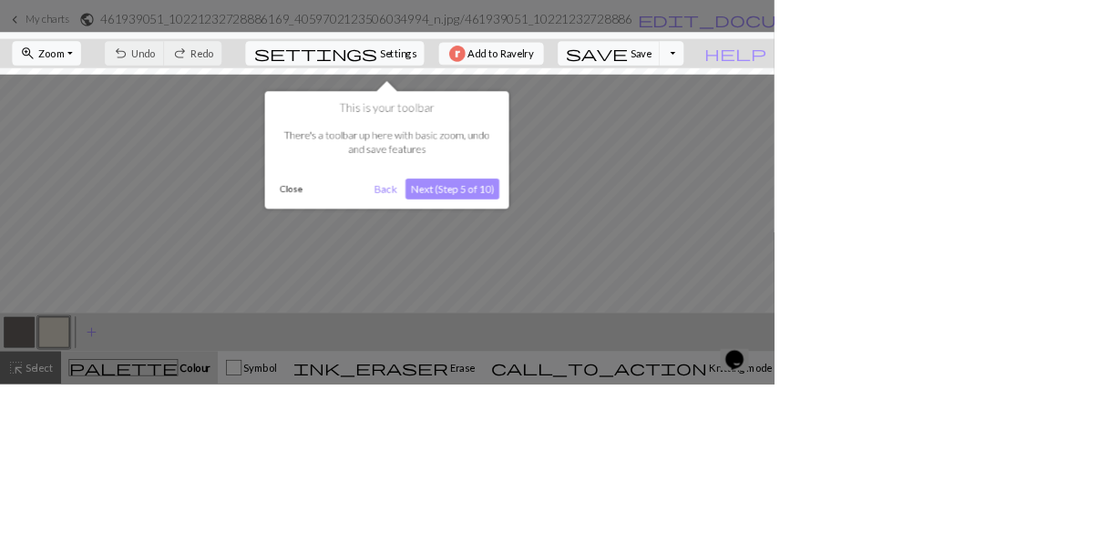
click at [424, 268] on button "Close" at bounding box center [412, 267] width 47 height 27
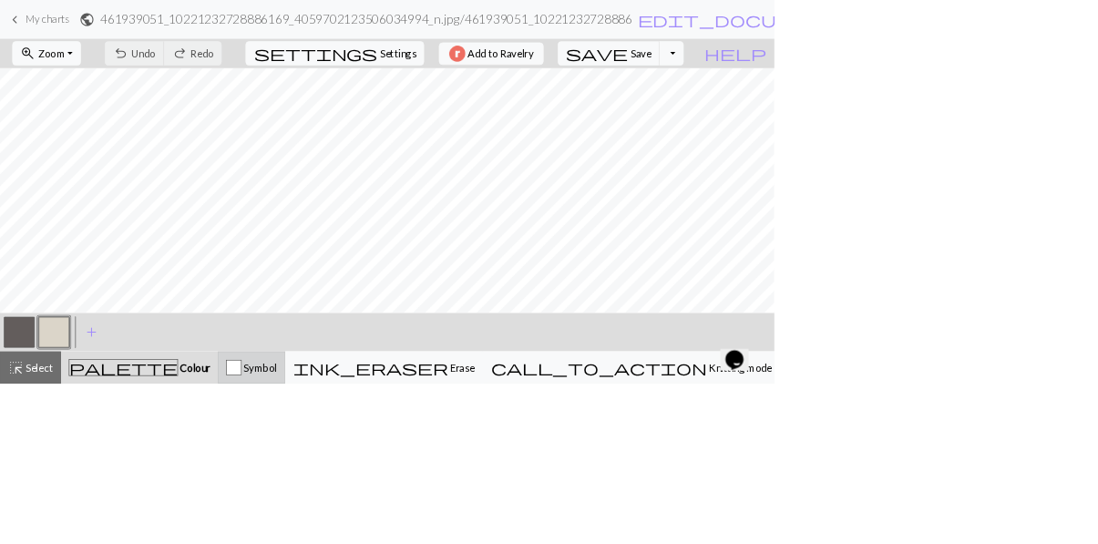
click at [393, 526] on span "Symbol" at bounding box center [368, 520] width 50 height 17
click at [253, 516] on span "Colour" at bounding box center [276, 521] width 46 height 17
click at [139, 466] on span "add" at bounding box center [129, 471] width 22 height 26
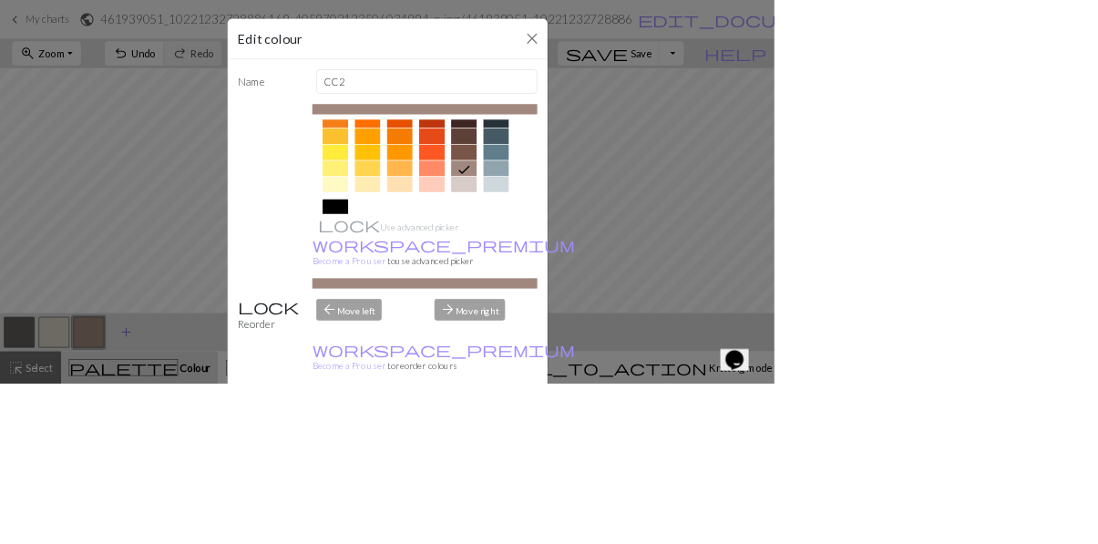
scroll to position [306, 0]
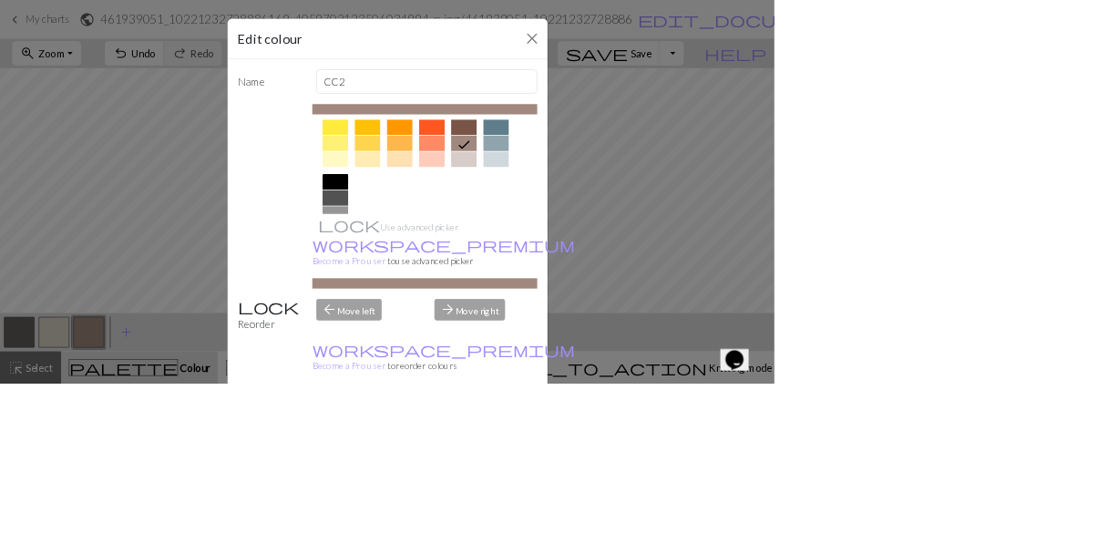
click at [494, 343] on div at bounding box center [475, 349] width 36 height 22
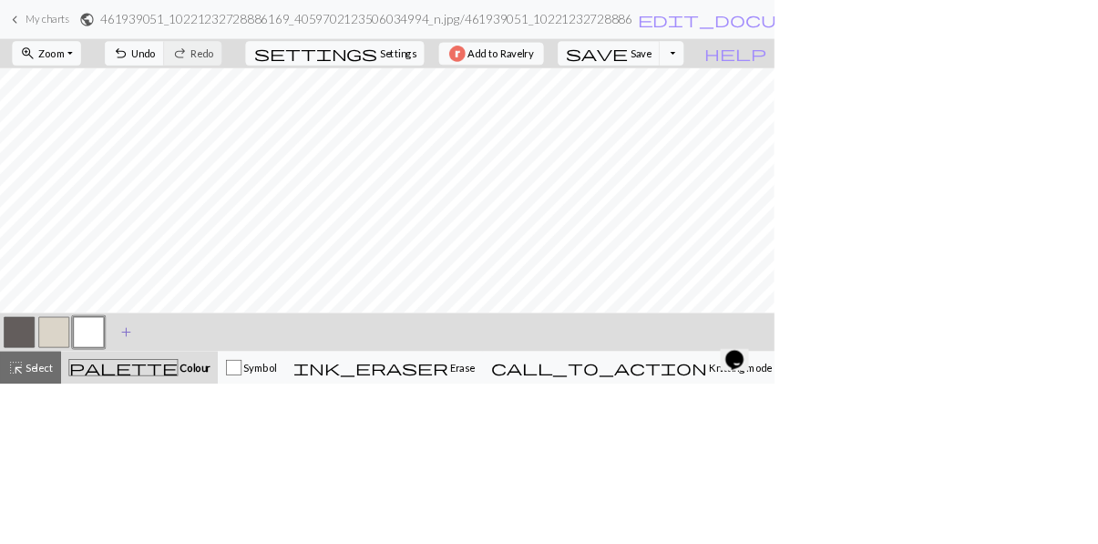
click at [179, 477] on span "add" at bounding box center [179, 471] width 22 height 26
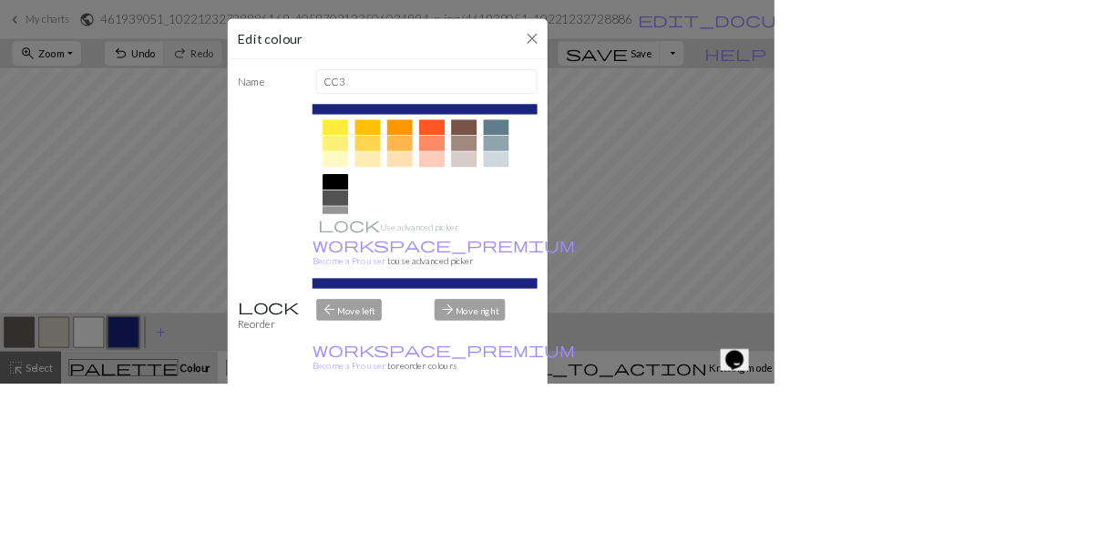
click at [494, 290] on div at bounding box center [475, 281] width 36 height 22
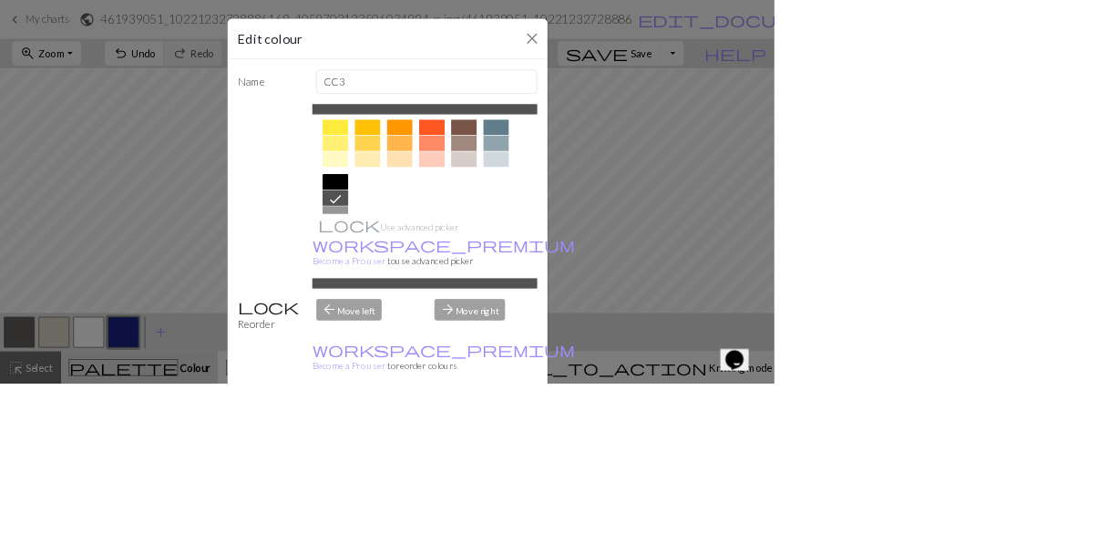
click at [773, 470] on div "arrow_forward Move right" at bounding box center [689, 447] width 168 height 46
click at [605, 470] on div "arrow_back Move left" at bounding box center [521, 447] width 168 height 46
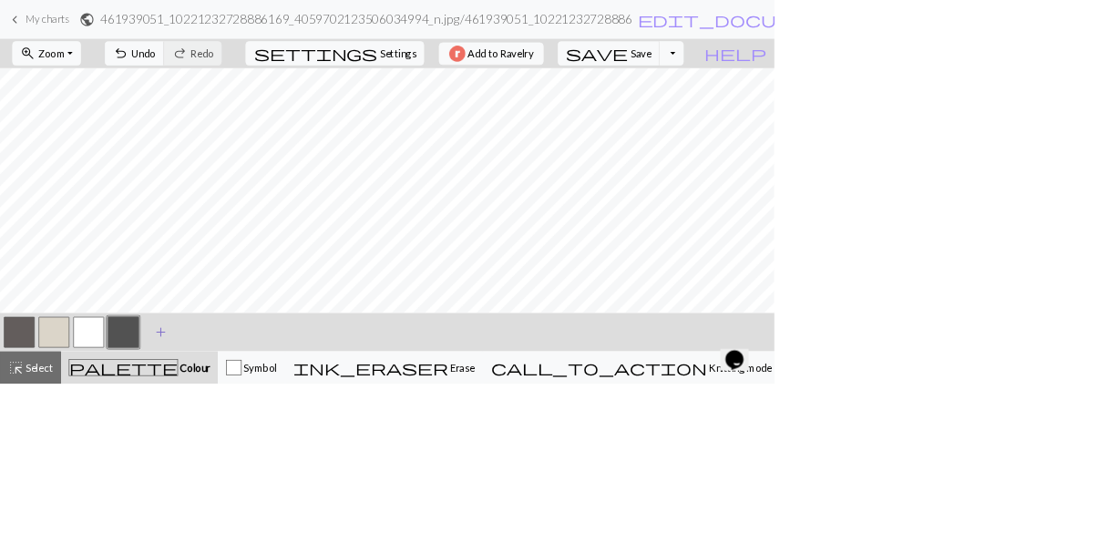
click at [219, 482] on span "add" at bounding box center [228, 471] width 22 height 26
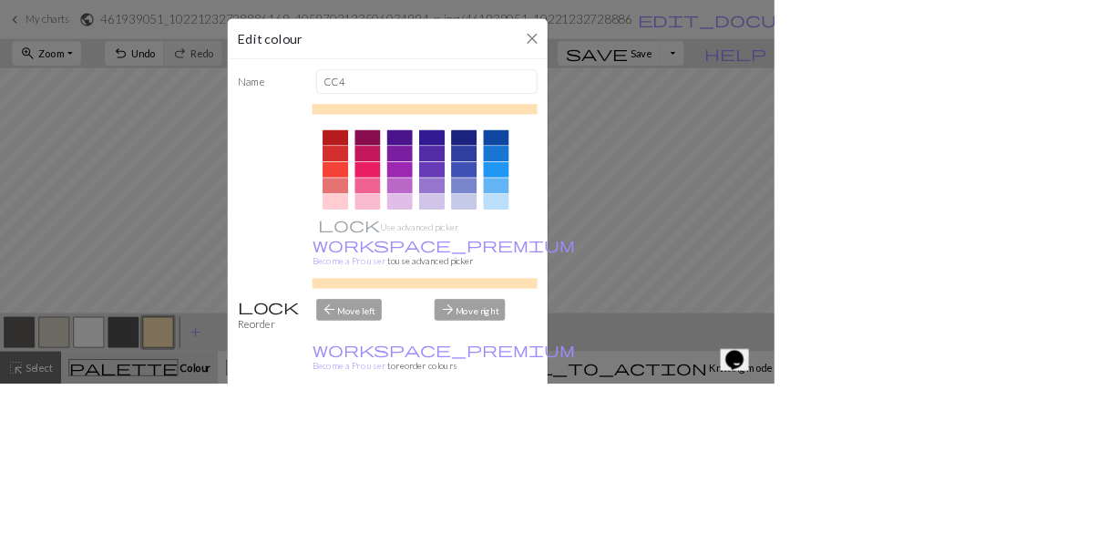
click at [762, 380] on p "workspace_premium Become a Pro user to use advanced picker" at bounding box center [602, 358] width 319 height 44
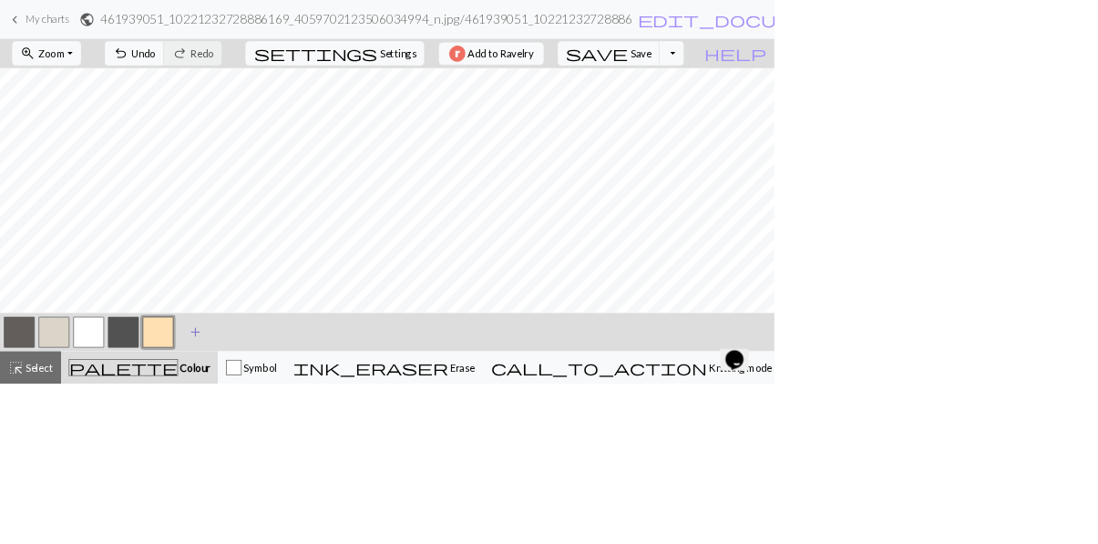
click at [284, 483] on span "add" at bounding box center [277, 471] width 22 height 26
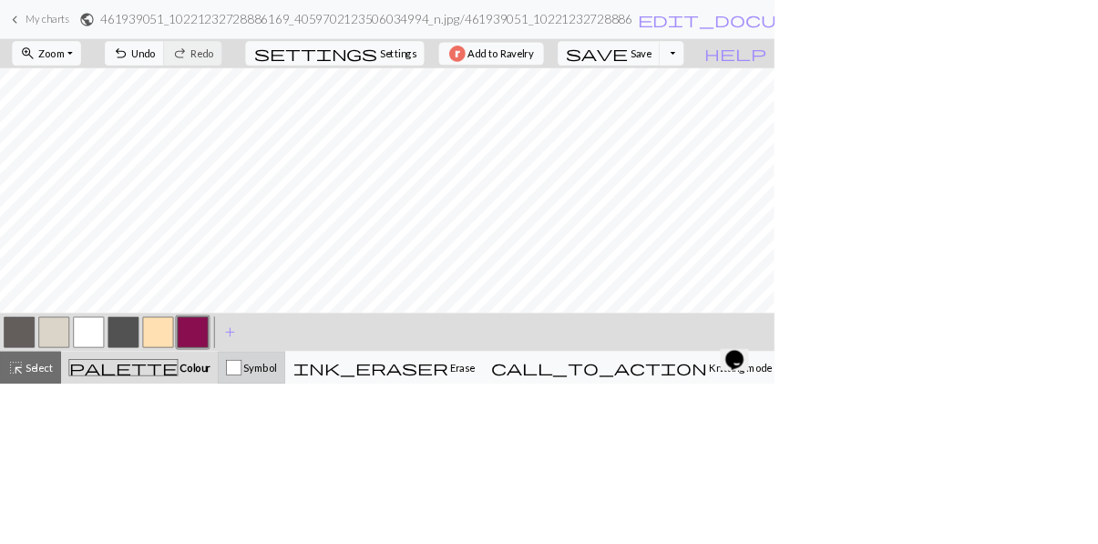
click at [393, 528] on span "Symbol" at bounding box center [368, 520] width 50 height 17
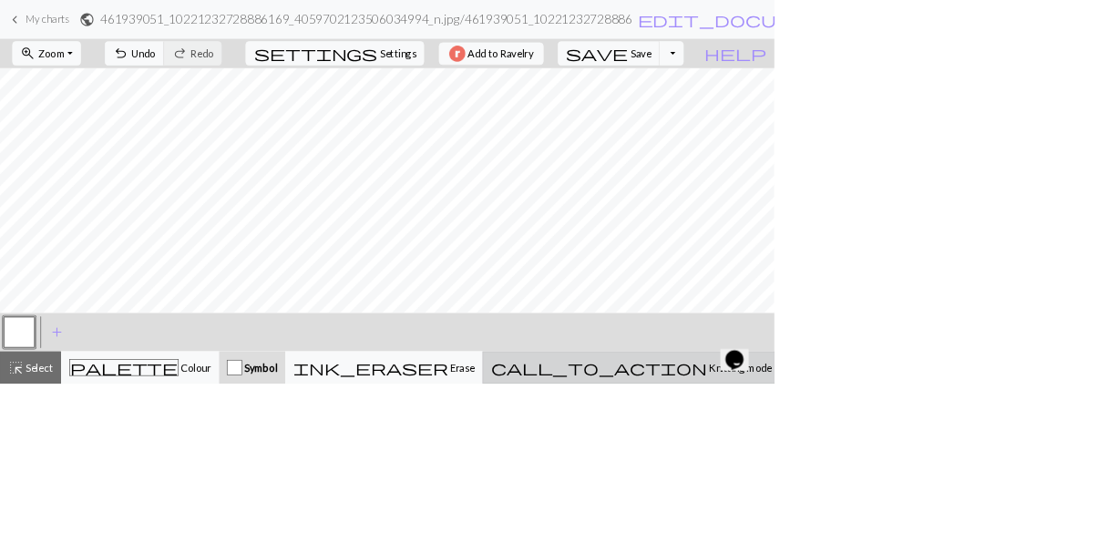
click at [1009, 510] on div "call_to_action Knitting mode Knitting mode" at bounding box center [895, 521] width 398 height 22
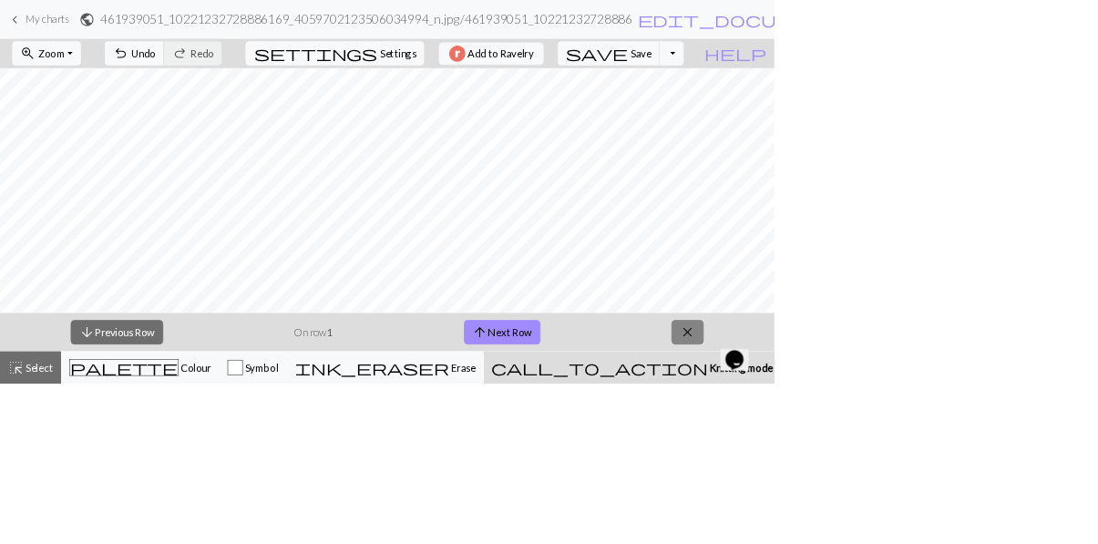
click at [994, 487] on button "close" at bounding box center [975, 471] width 46 height 35
